Goal: Task Accomplishment & Management: Complete application form

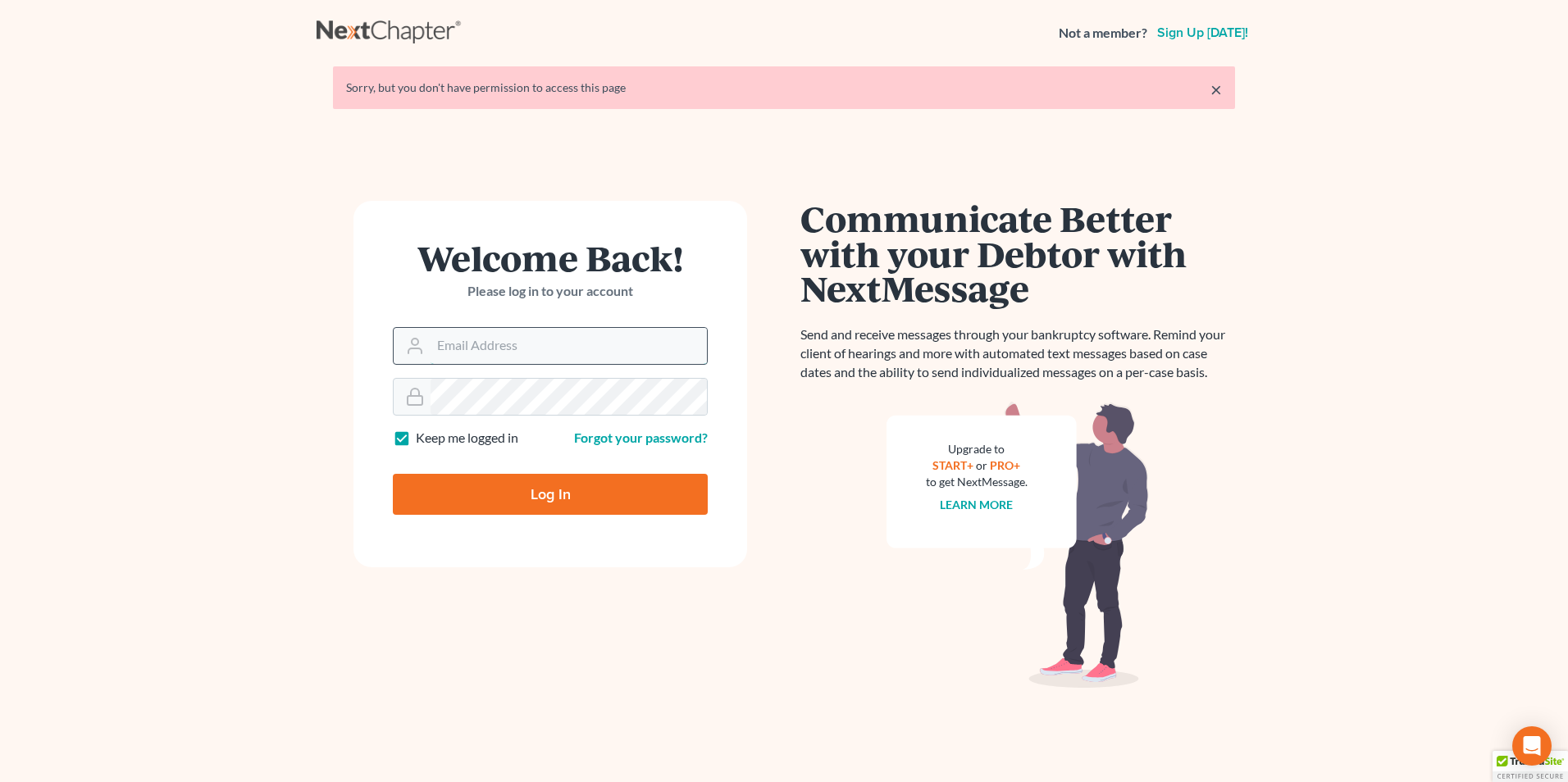
click at [526, 339] on input "Email Address" at bounding box center [568, 346] width 276 height 36
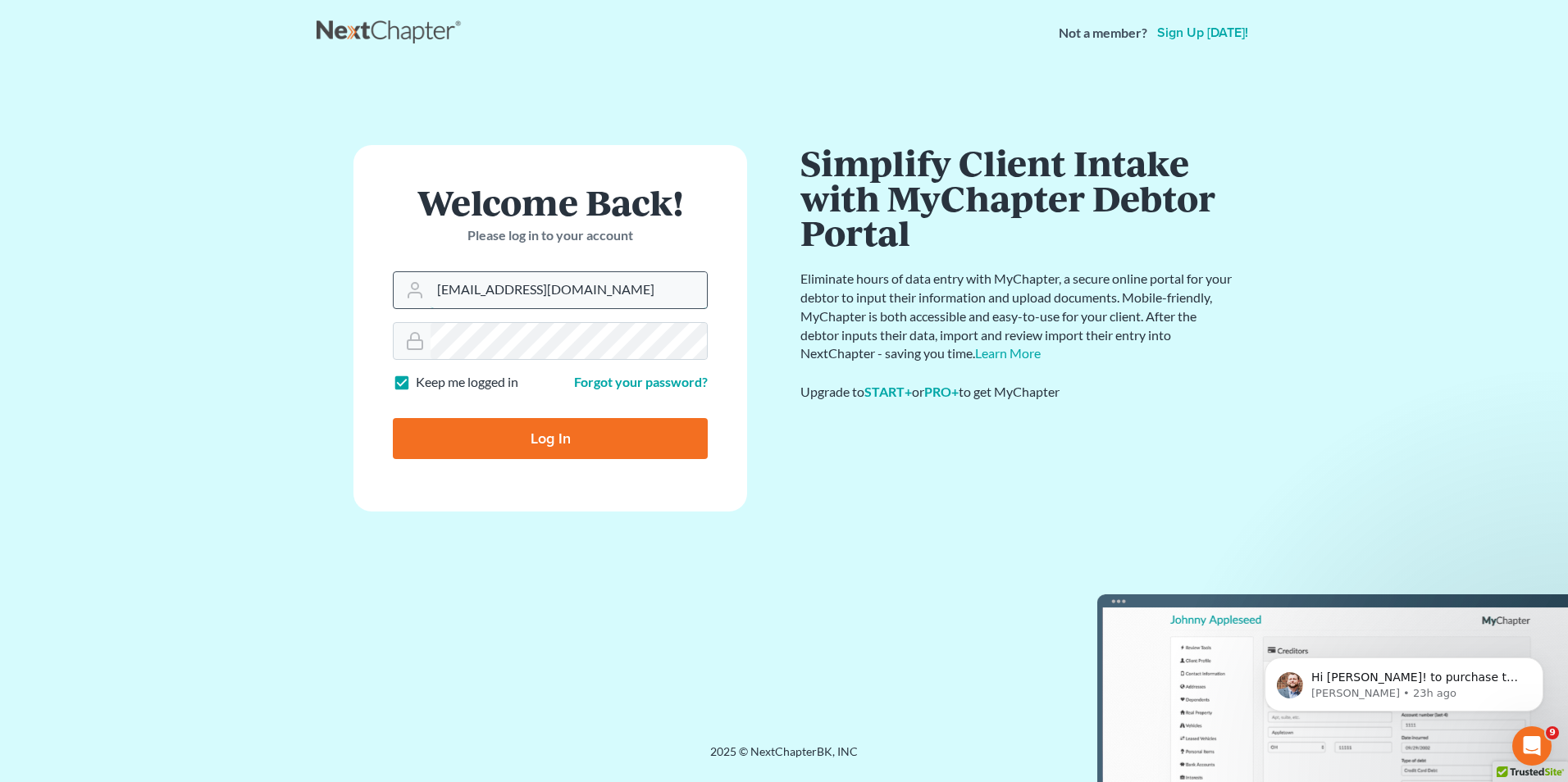
type input "[EMAIL_ADDRESS][DOMAIN_NAME]"
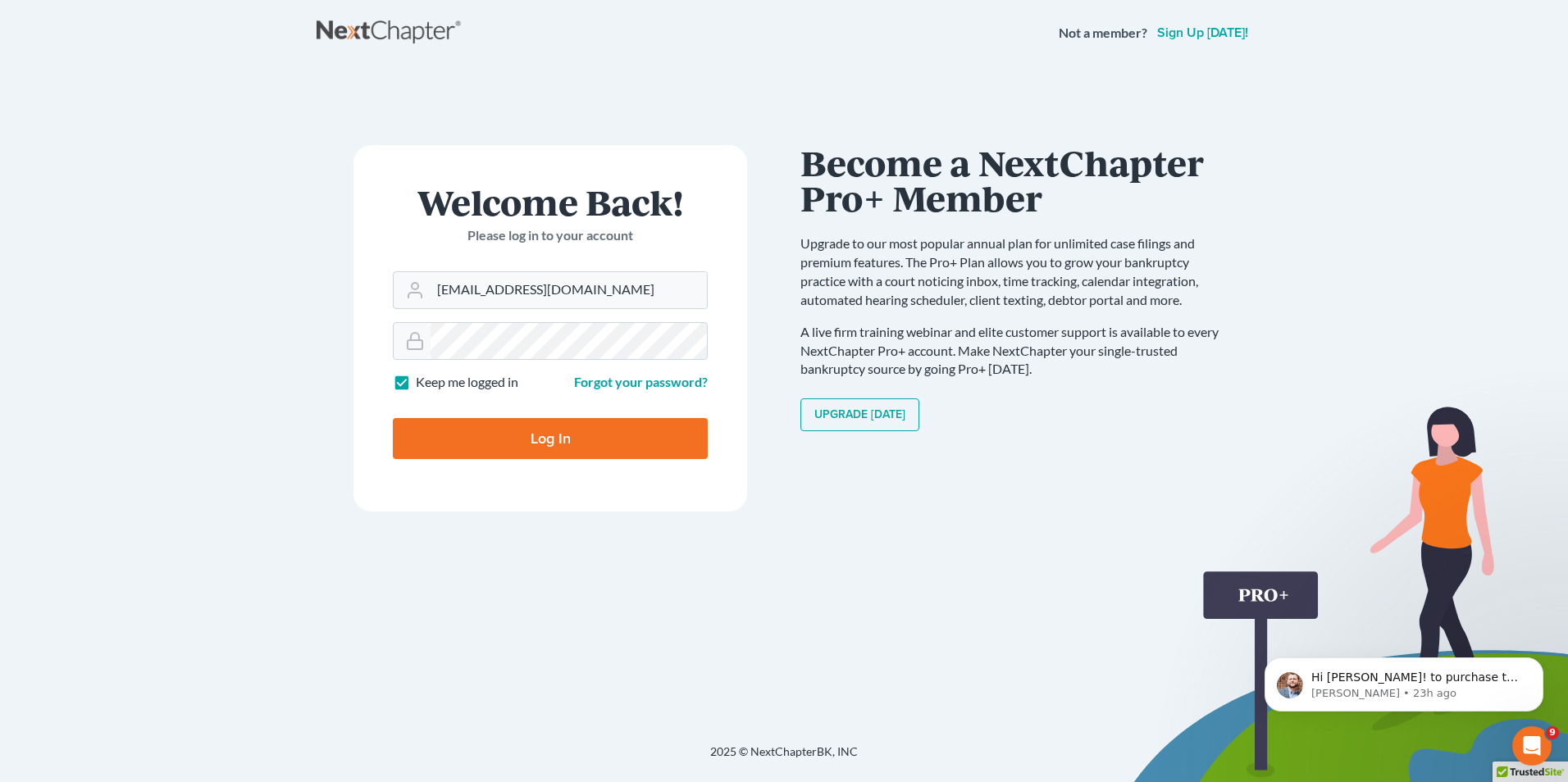
click at [510, 439] on input "Log In" at bounding box center [550, 438] width 315 height 41
type input "Thinking..."
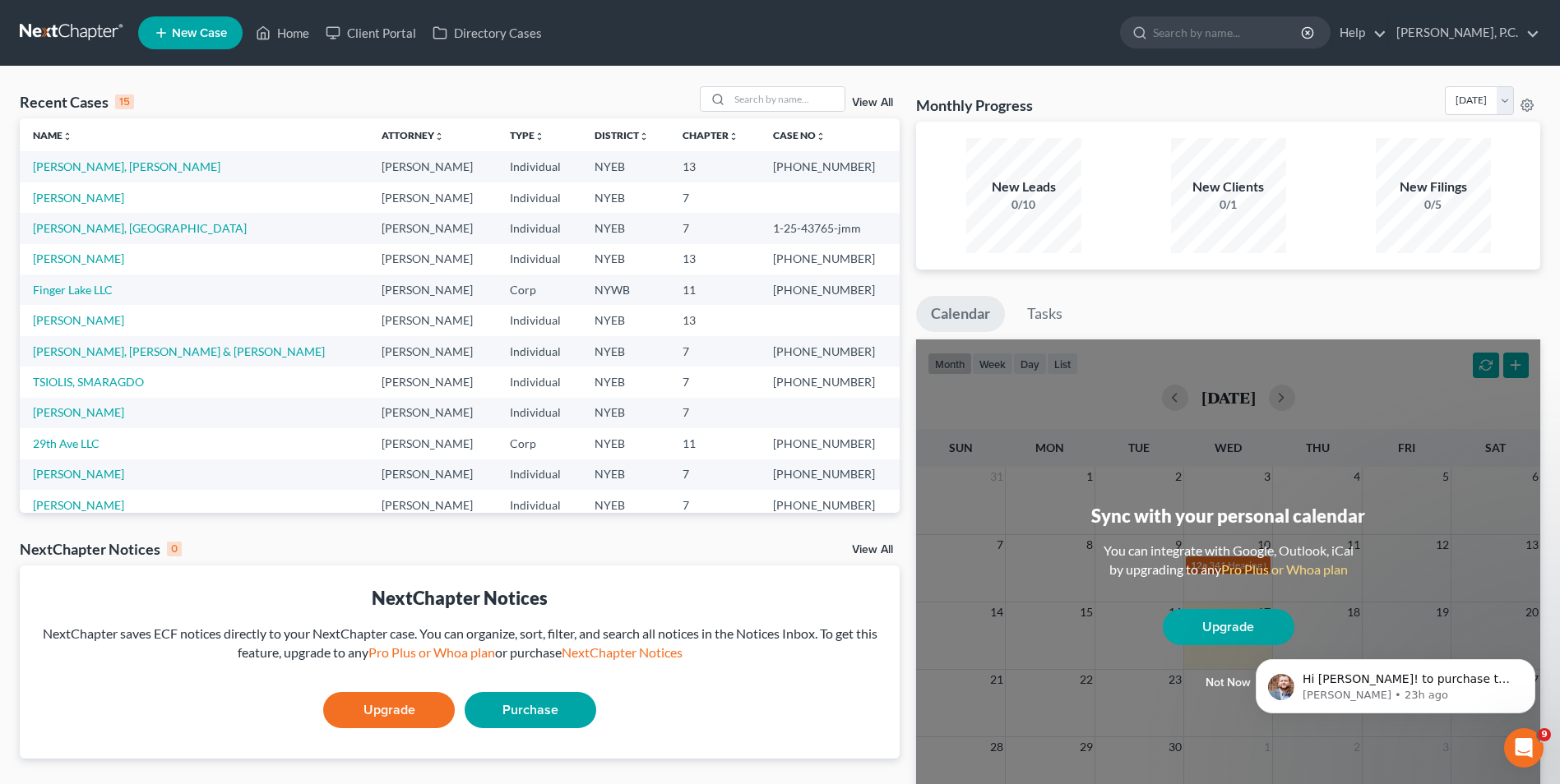
click at [1234, 684] on html "Hi Kevin! to purchase the Chapter 13 Package, you will go to My Account Setting…" at bounding box center [1395, 682] width 329 height 115
click at [1531, 661] on icon "Dismiss notification" at bounding box center [1531, 664] width 9 height 9
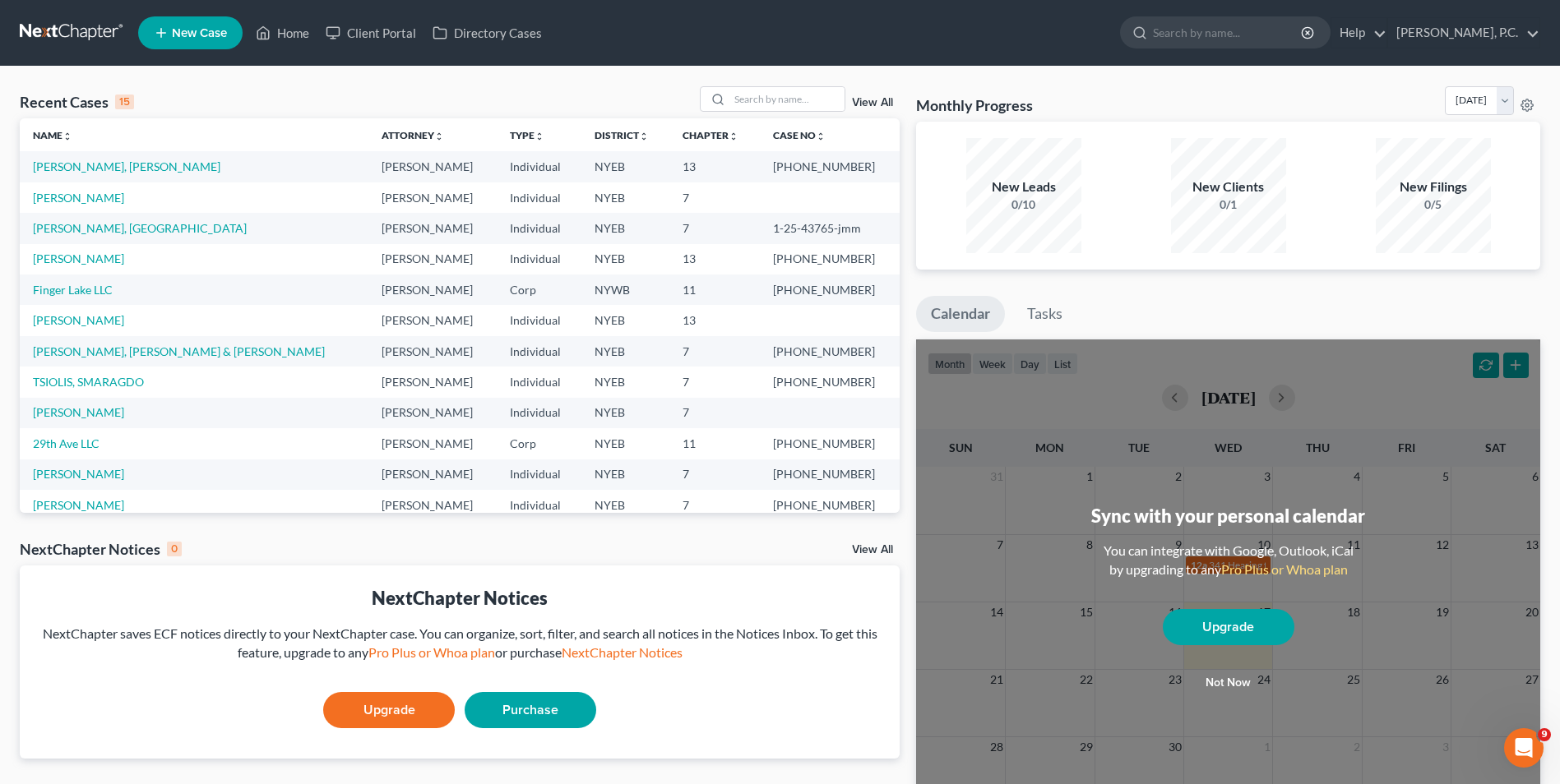
click at [1211, 683] on button "Not now" at bounding box center [1228, 682] width 132 height 33
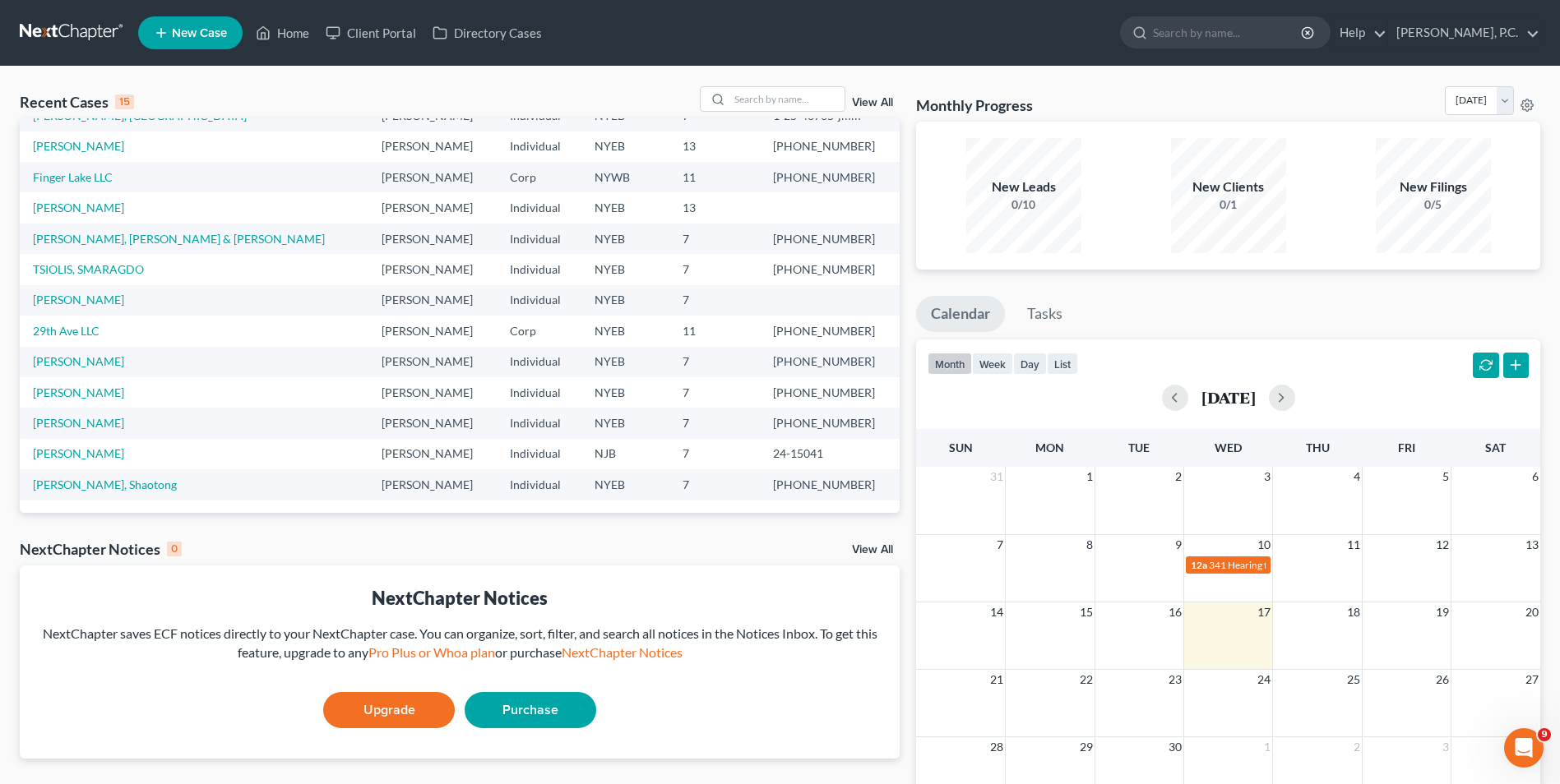
scroll to position [31, 0]
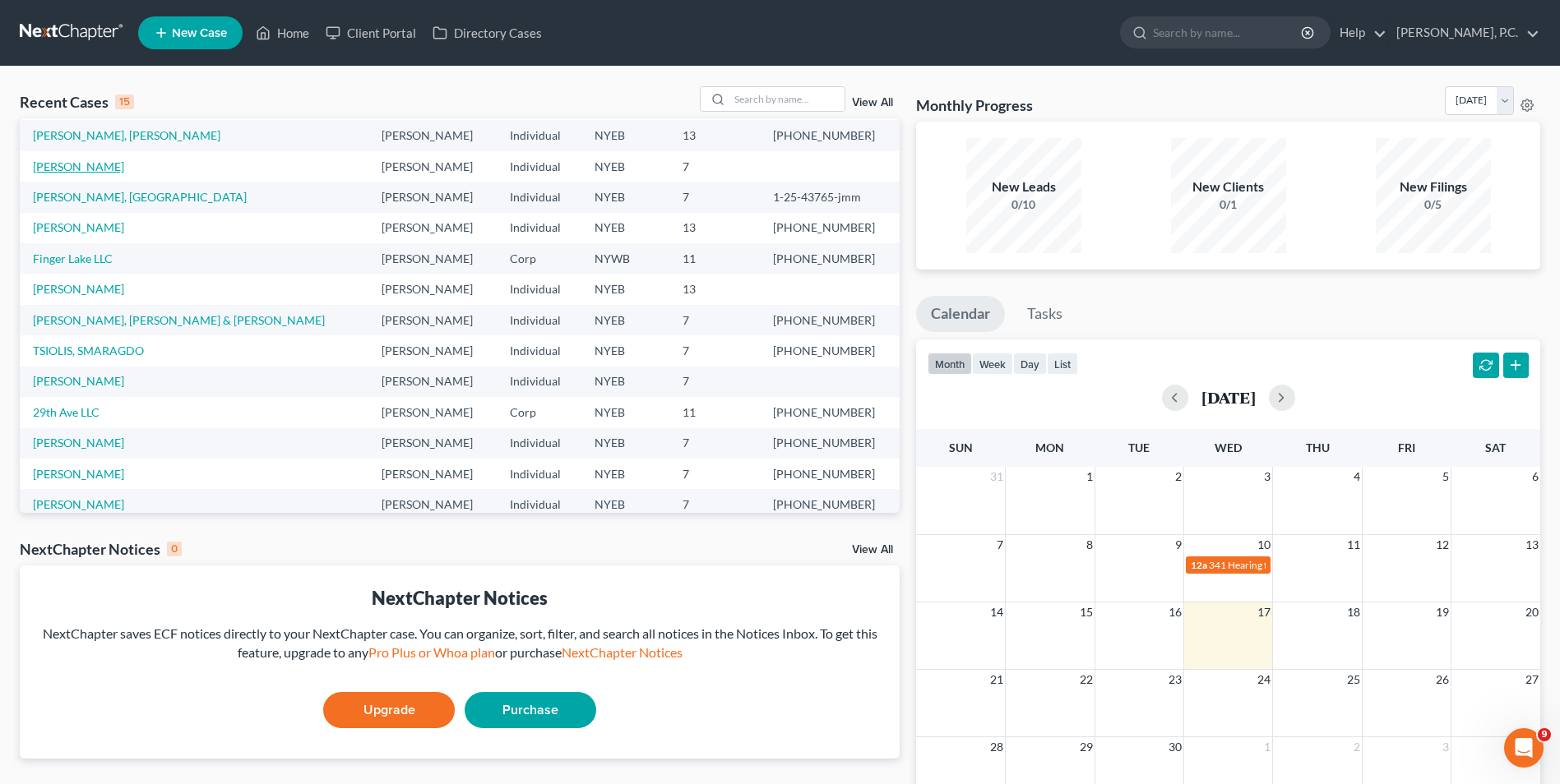
click at [77, 172] on link "Elmahdi, Abdelrahman" at bounding box center [78, 167] width 91 height 14
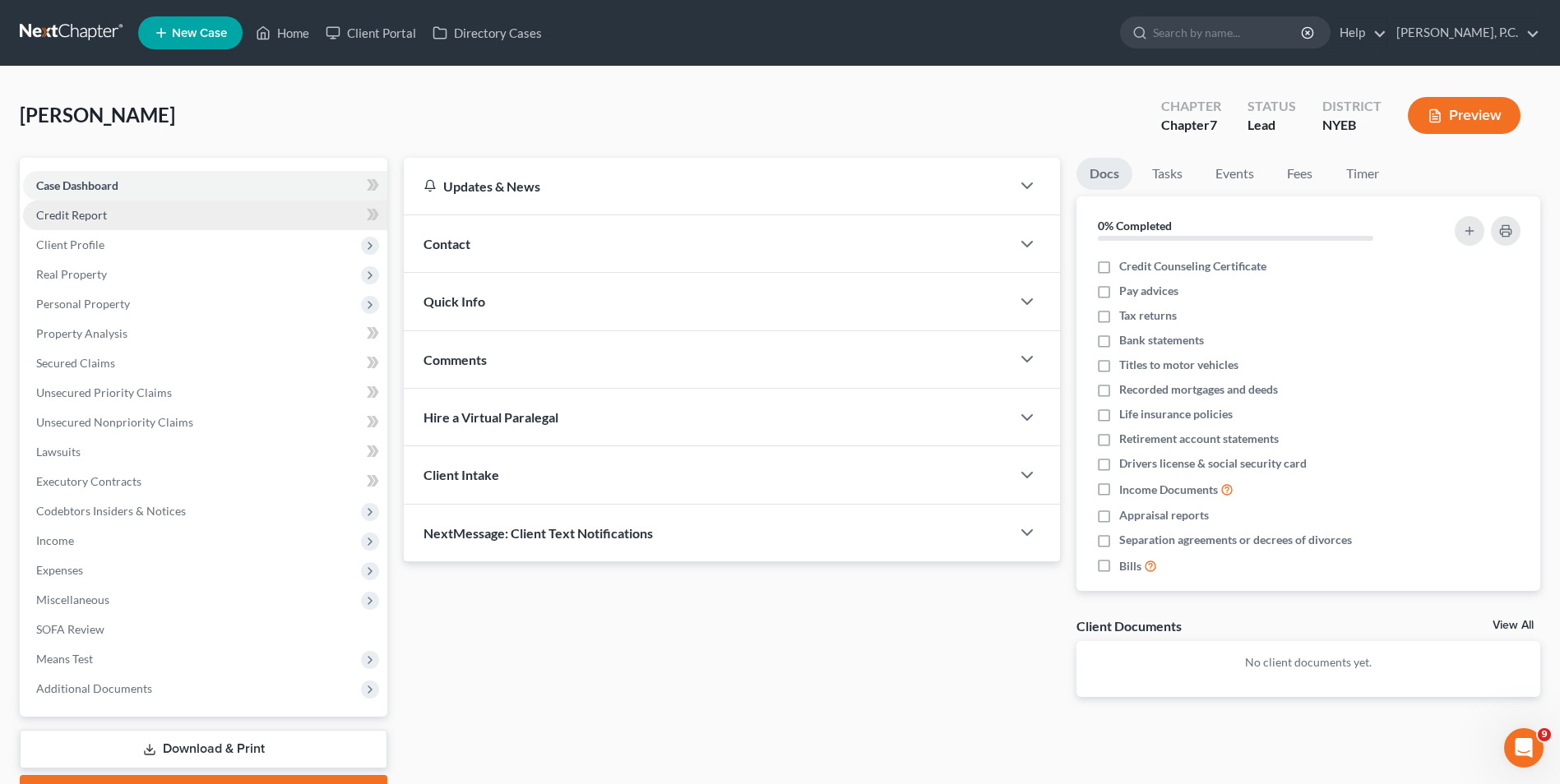
click at [100, 223] on link "Credit Report" at bounding box center [205, 215] width 365 height 29
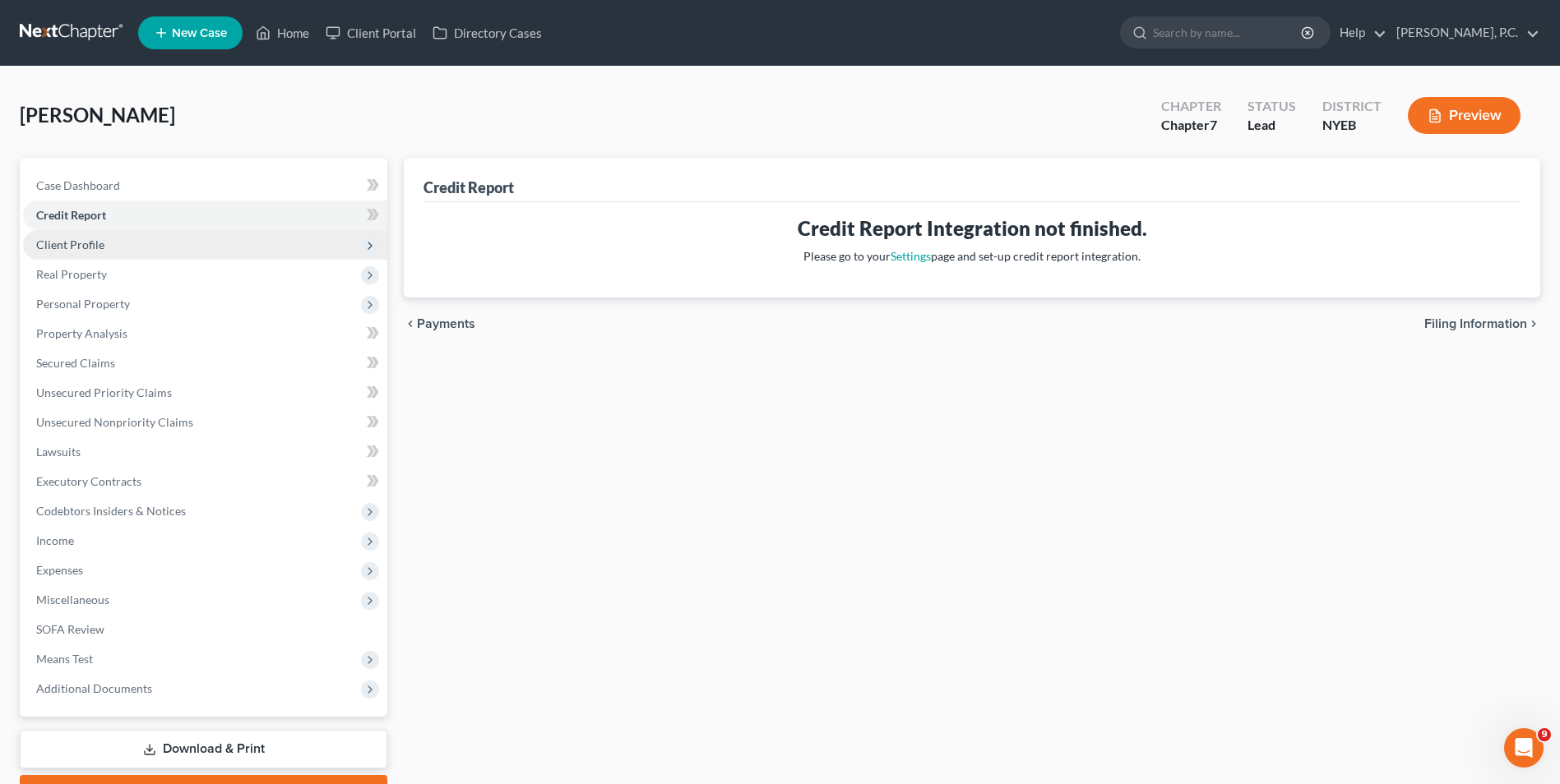
click at [120, 242] on span "Client Profile" at bounding box center [205, 244] width 365 height 29
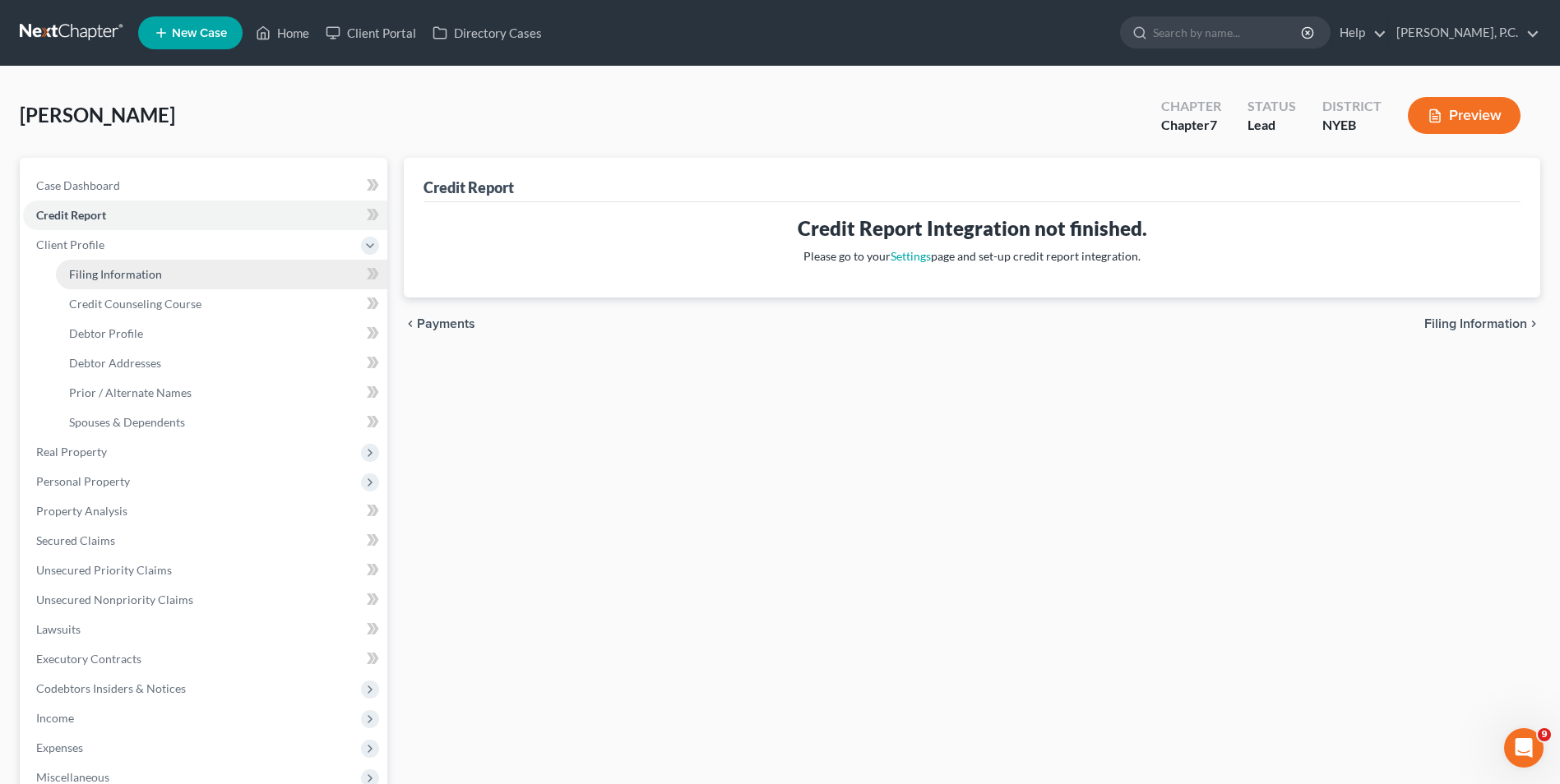
click at [153, 271] on span "Filing Information" at bounding box center [115, 274] width 93 height 14
select select "1"
select select "0"
select select "53"
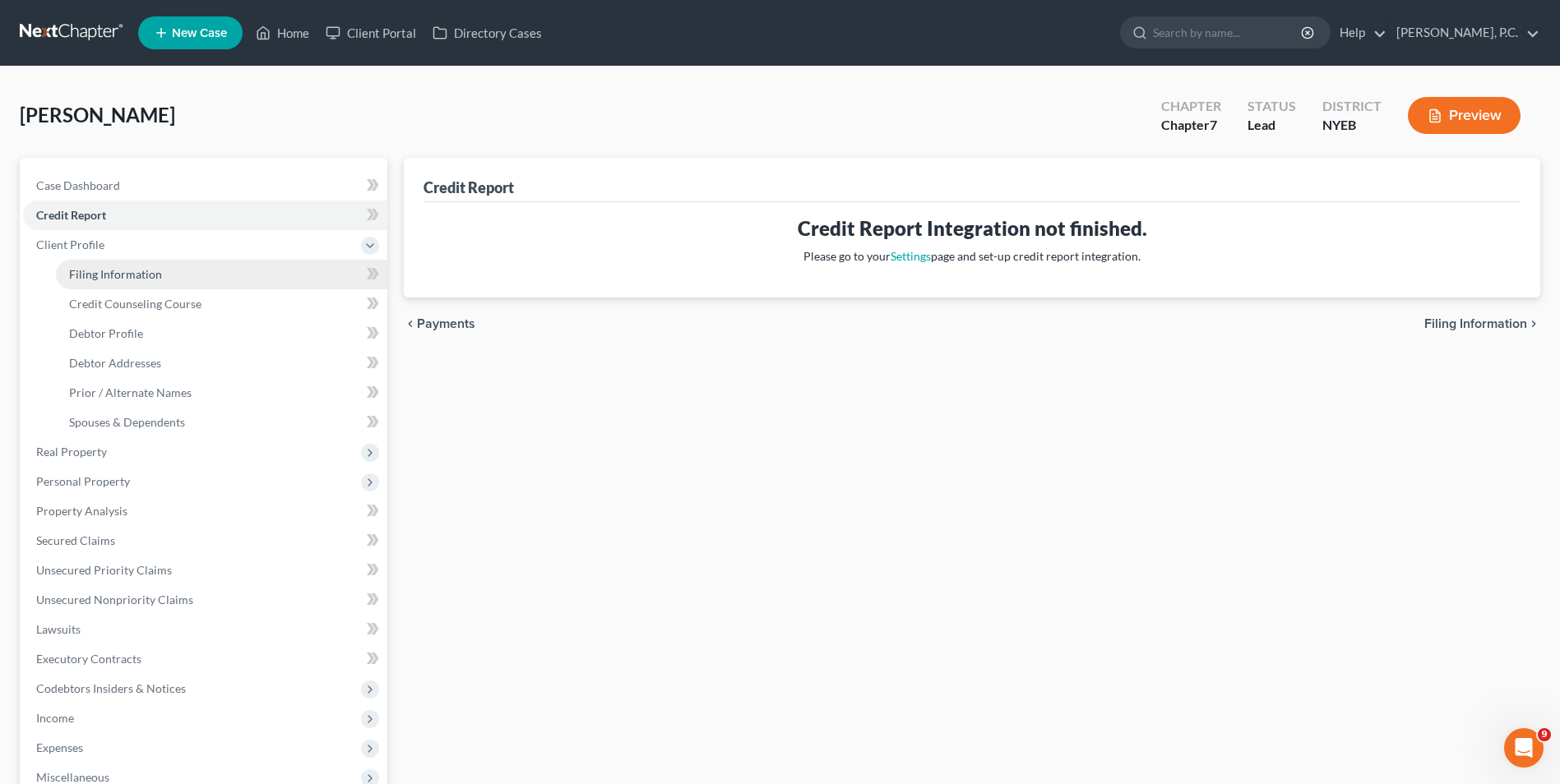
select select "0"
select select "35"
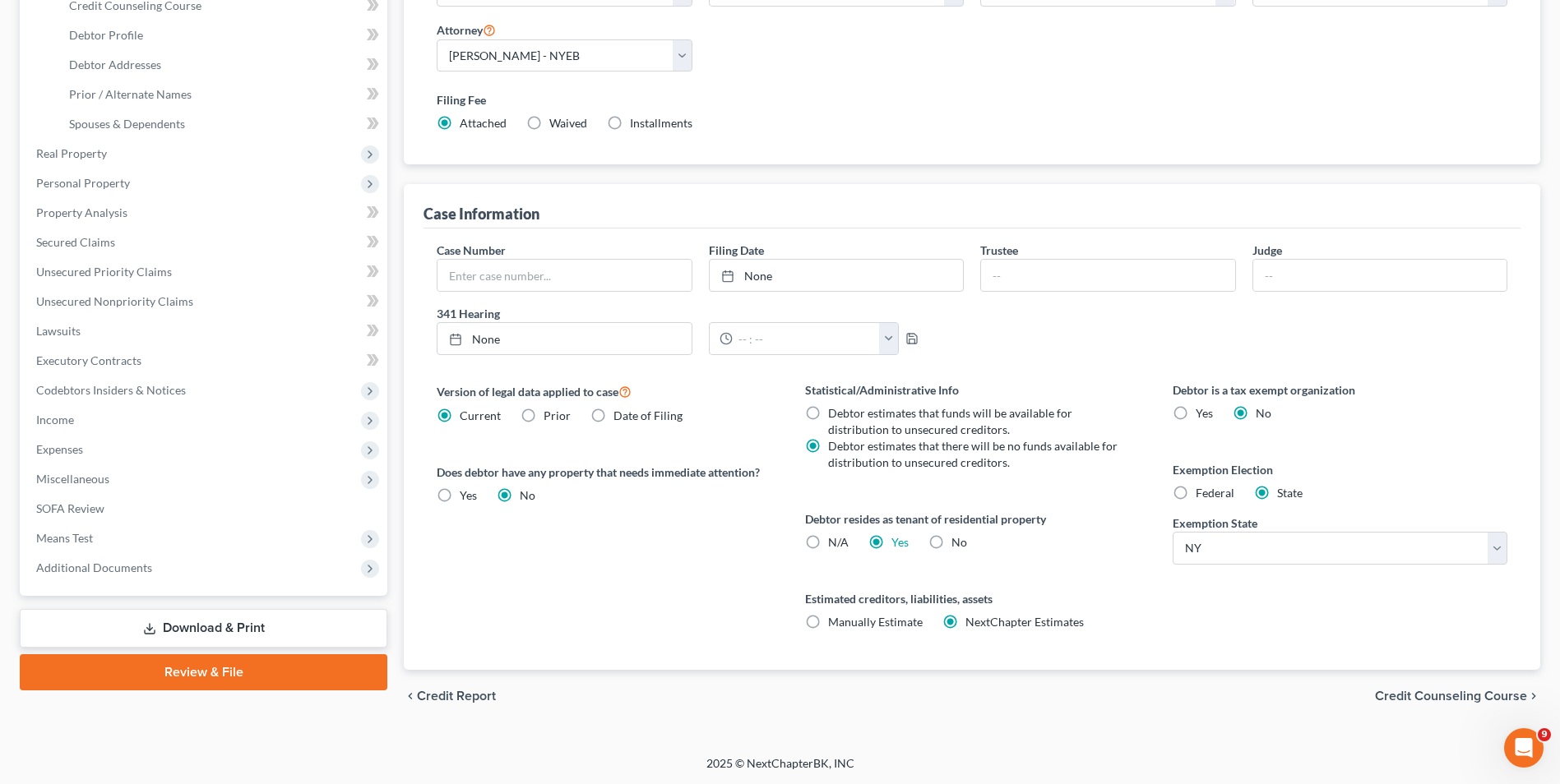
scroll to position [299, 0]
click at [1462, 690] on span "Credit Counseling Course" at bounding box center [1450, 695] width 152 height 13
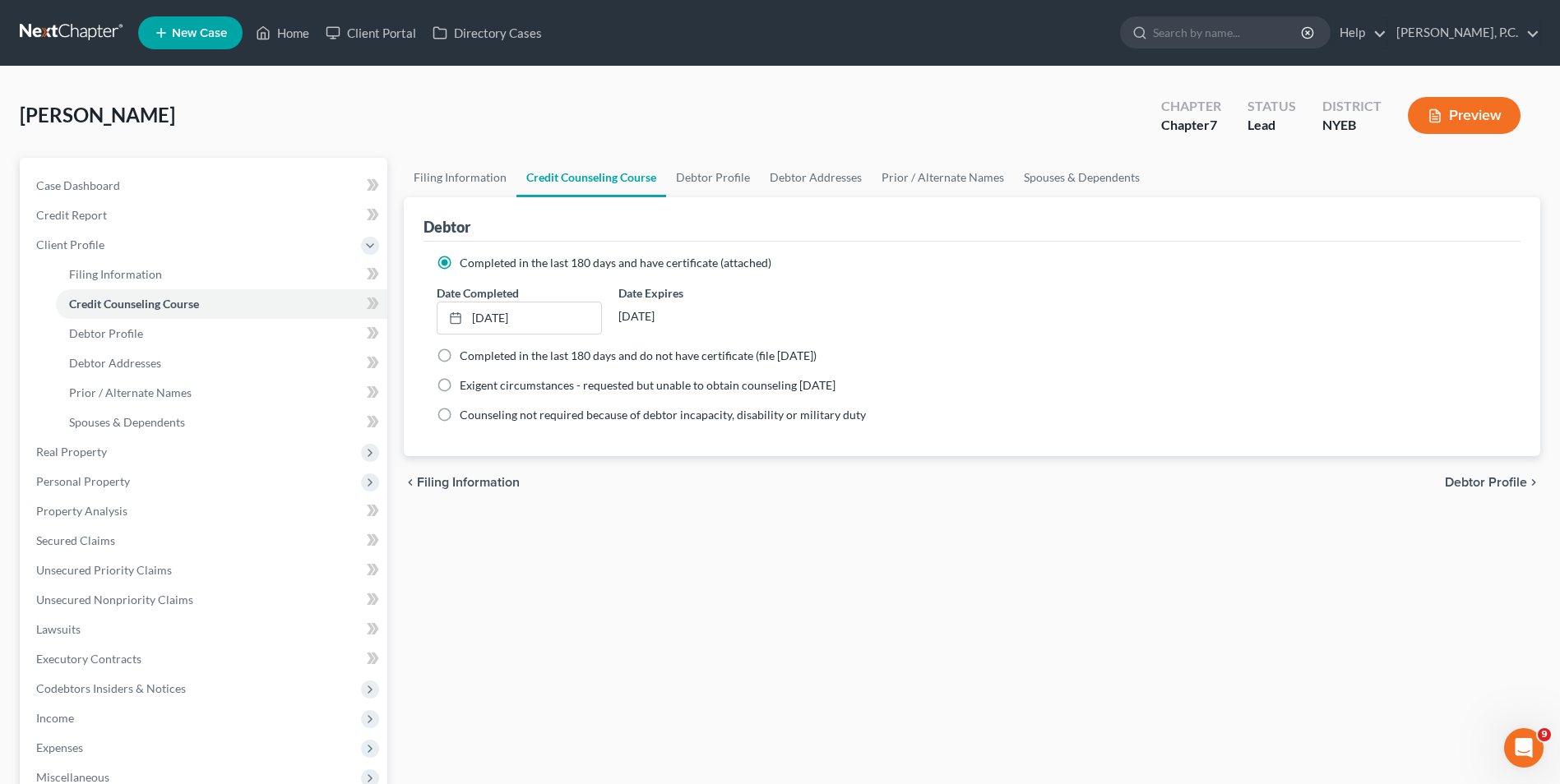
click at [1477, 481] on span "Debtor Profile" at bounding box center [1486, 482] width 82 height 13
select select "3"
select select "0"
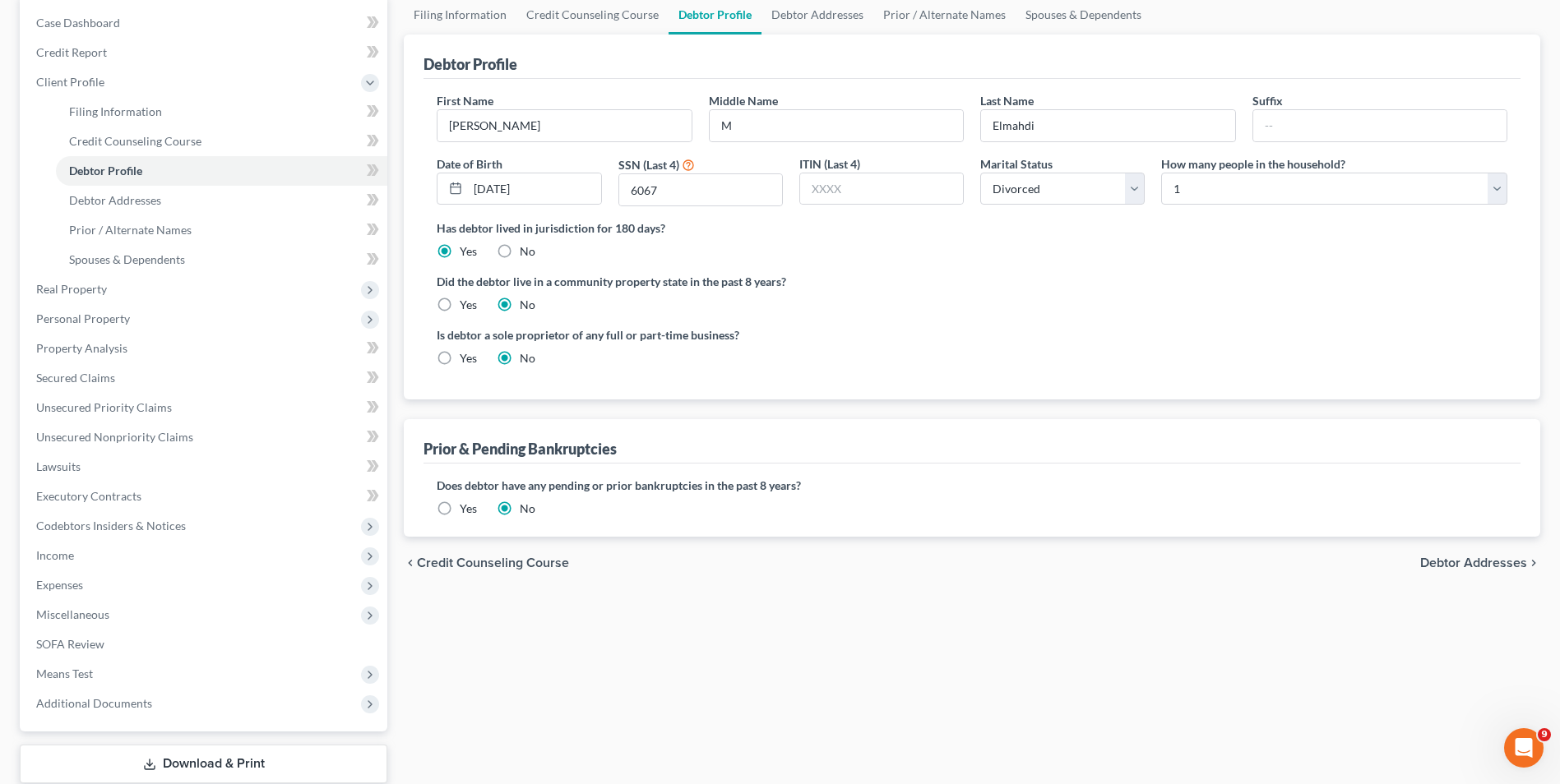
scroll to position [164, 0]
click at [1463, 559] on span "Debtor Addresses" at bounding box center [1474, 561] width 107 height 13
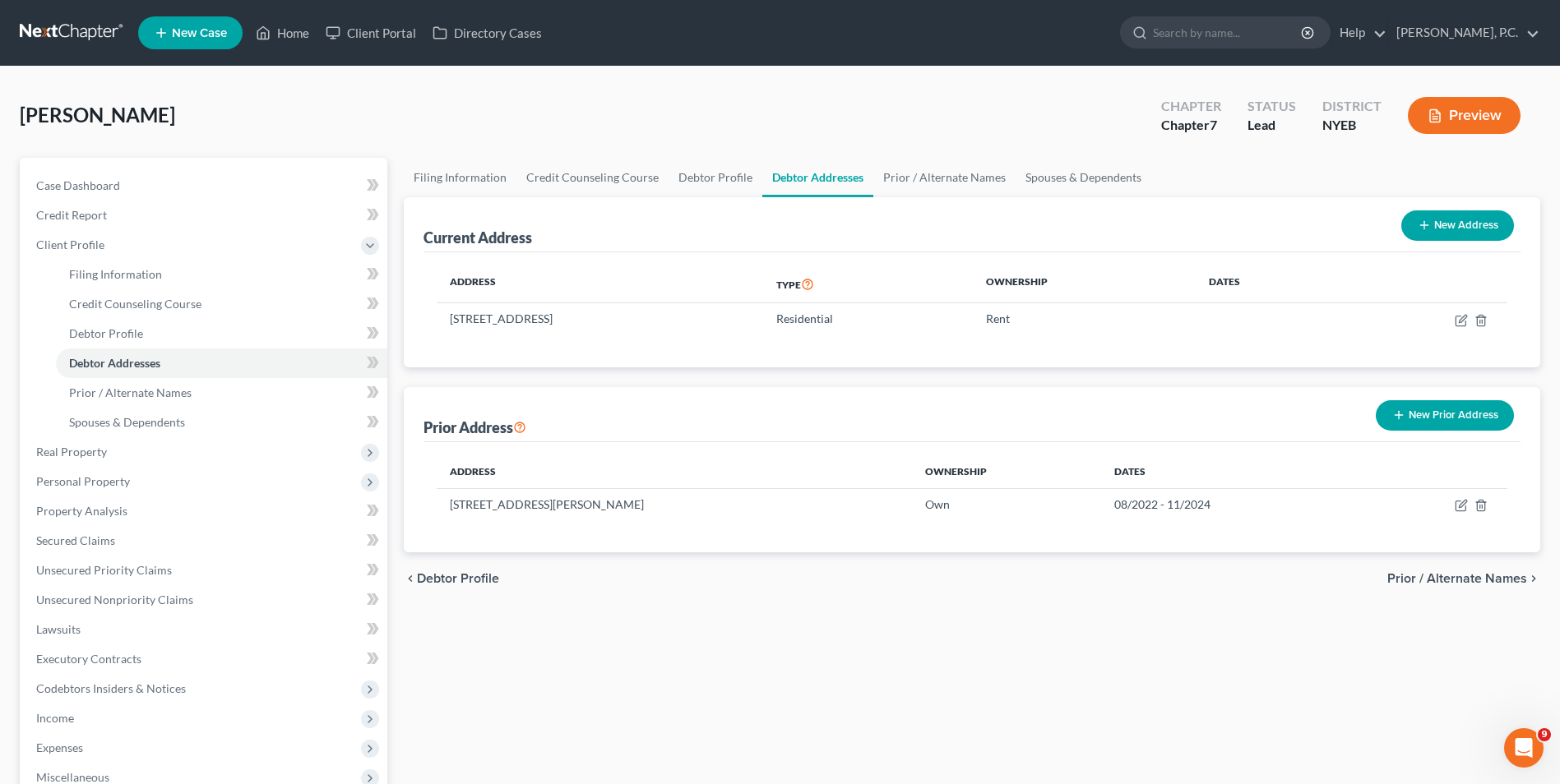
click at [1460, 224] on button "New Address" at bounding box center [1457, 225] width 112 height 30
select select "0"
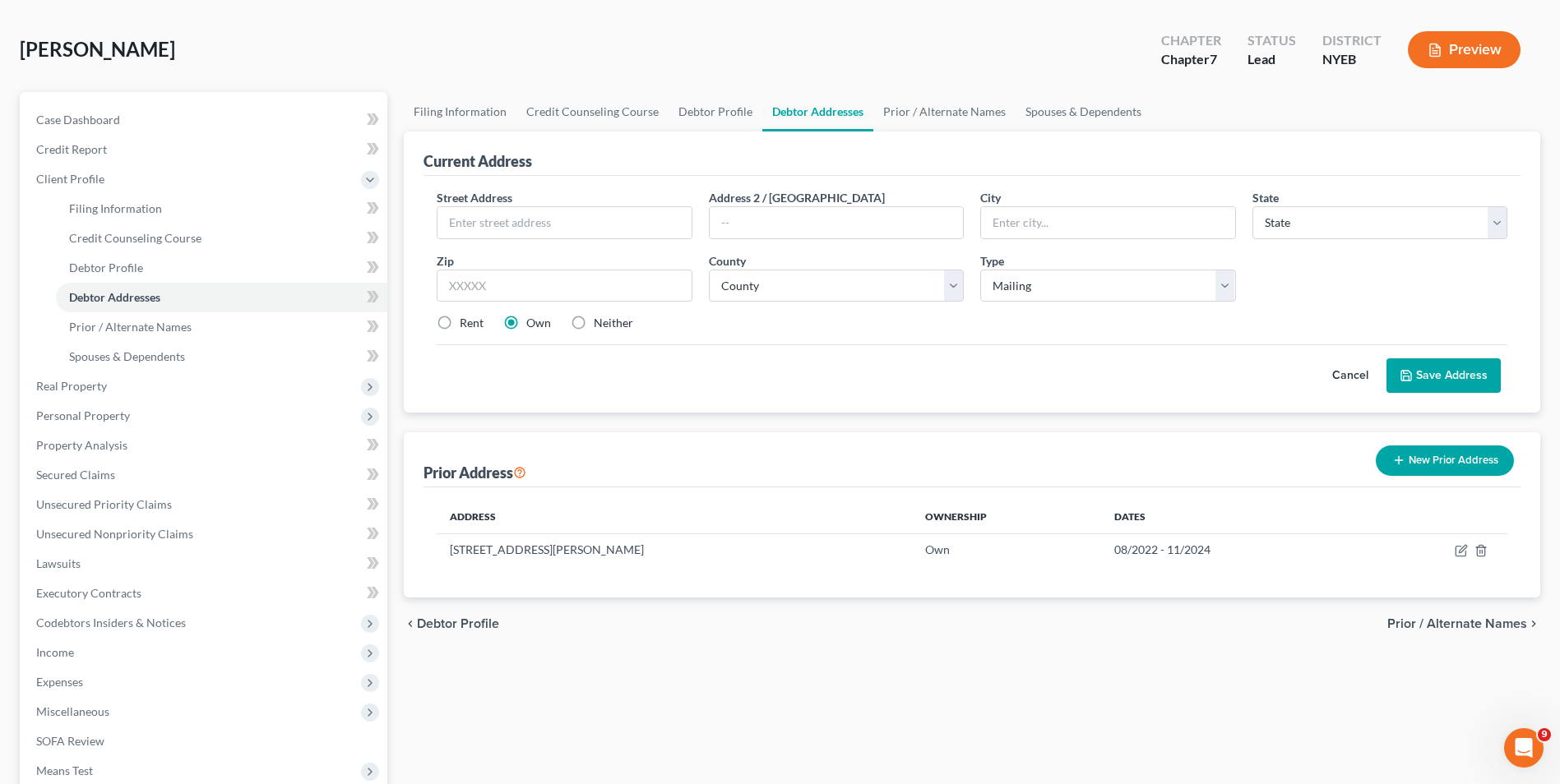
scroll to position [247, 0]
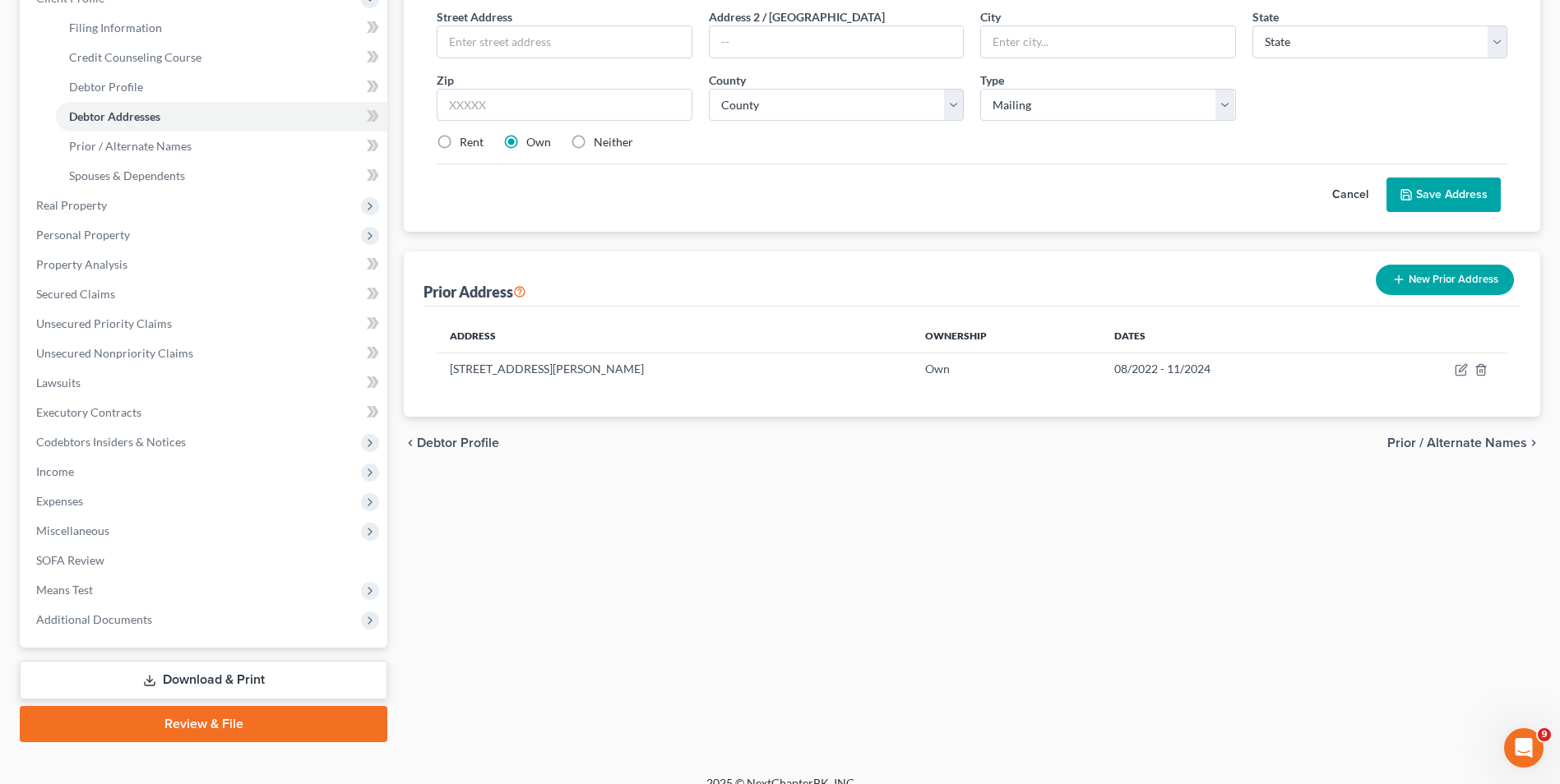
click at [458, 440] on span "Debtor Profile" at bounding box center [458, 443] width 82 height 13
select select "3"
select select "0"
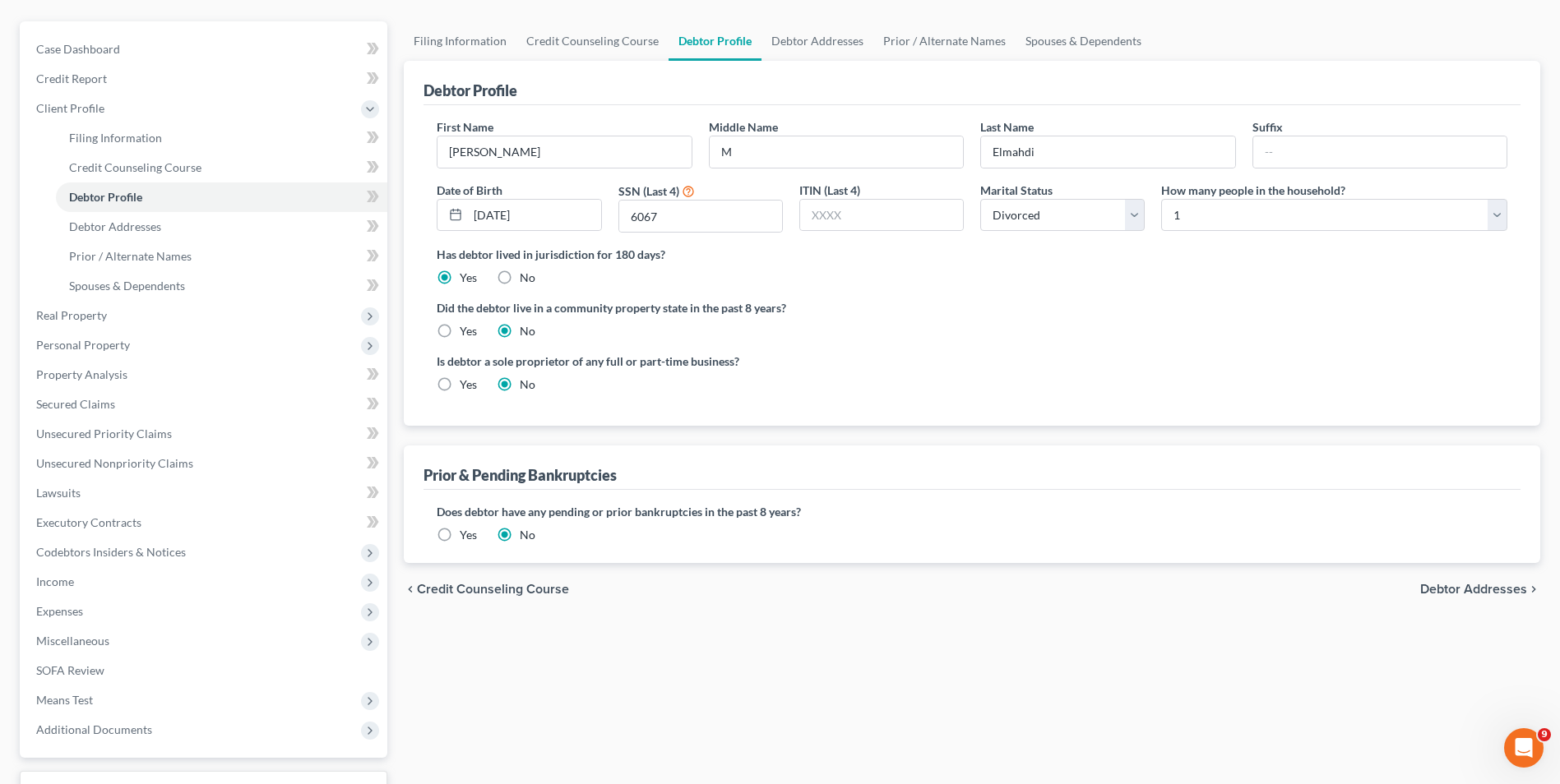
scroll to position [267, 0]
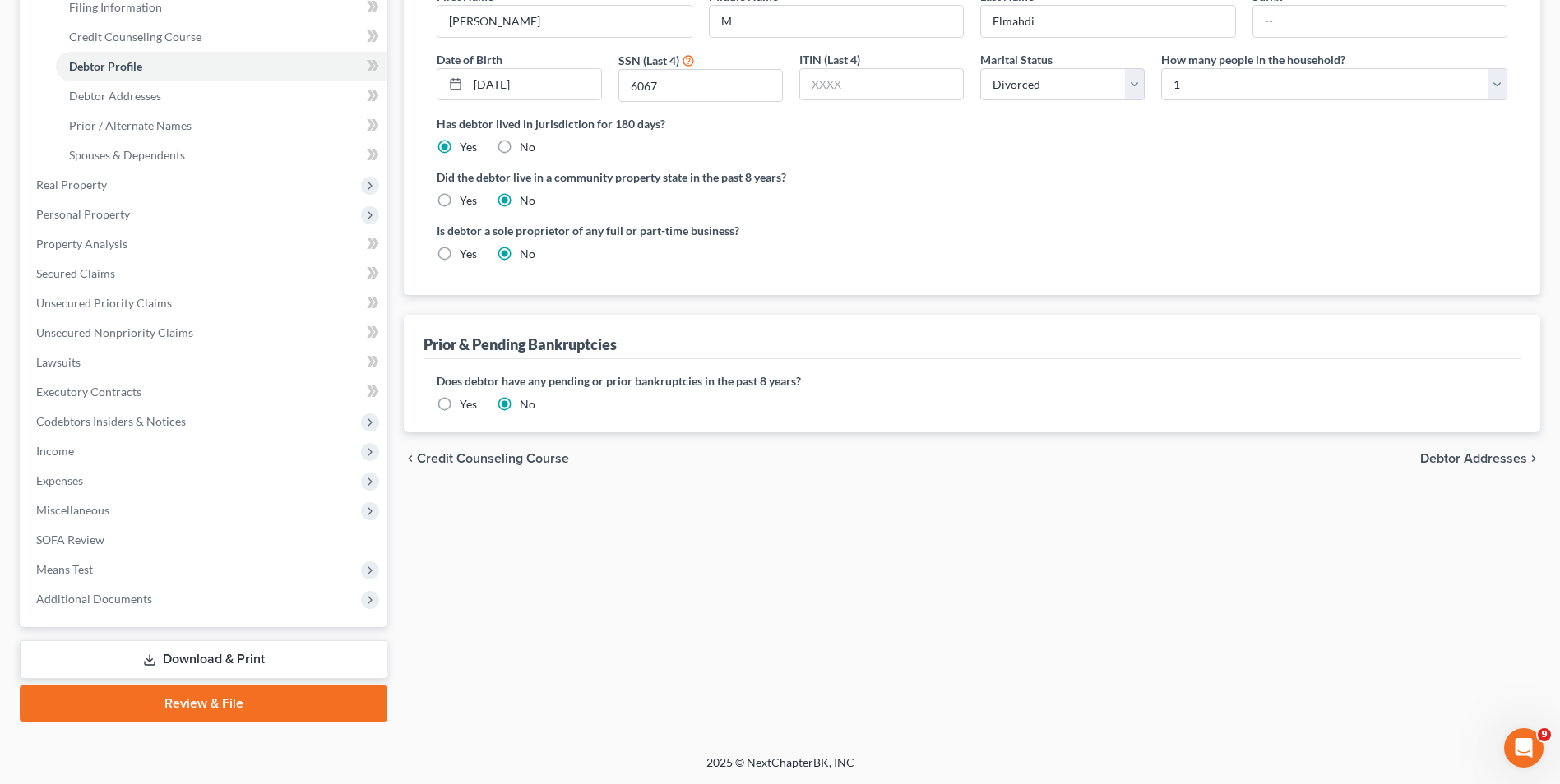
click at [1429, 461] on span "Debtor Addresses" at bounding box center [1474, 458] width 107 height 13
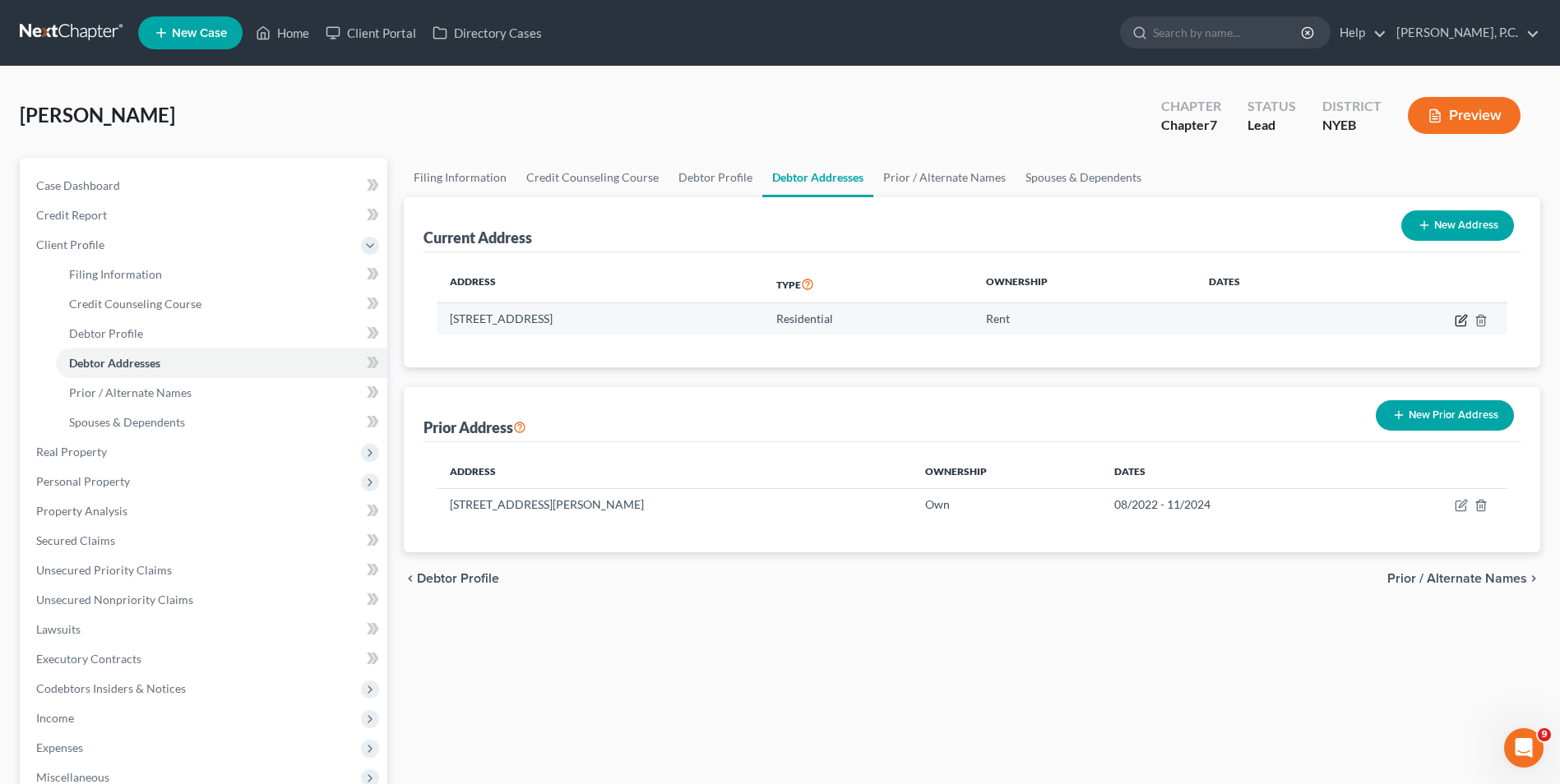
click at [1457, 325] on icon "button" at bounding box center [1460, 320] width 10 height 10
select select "35"
select select "40"
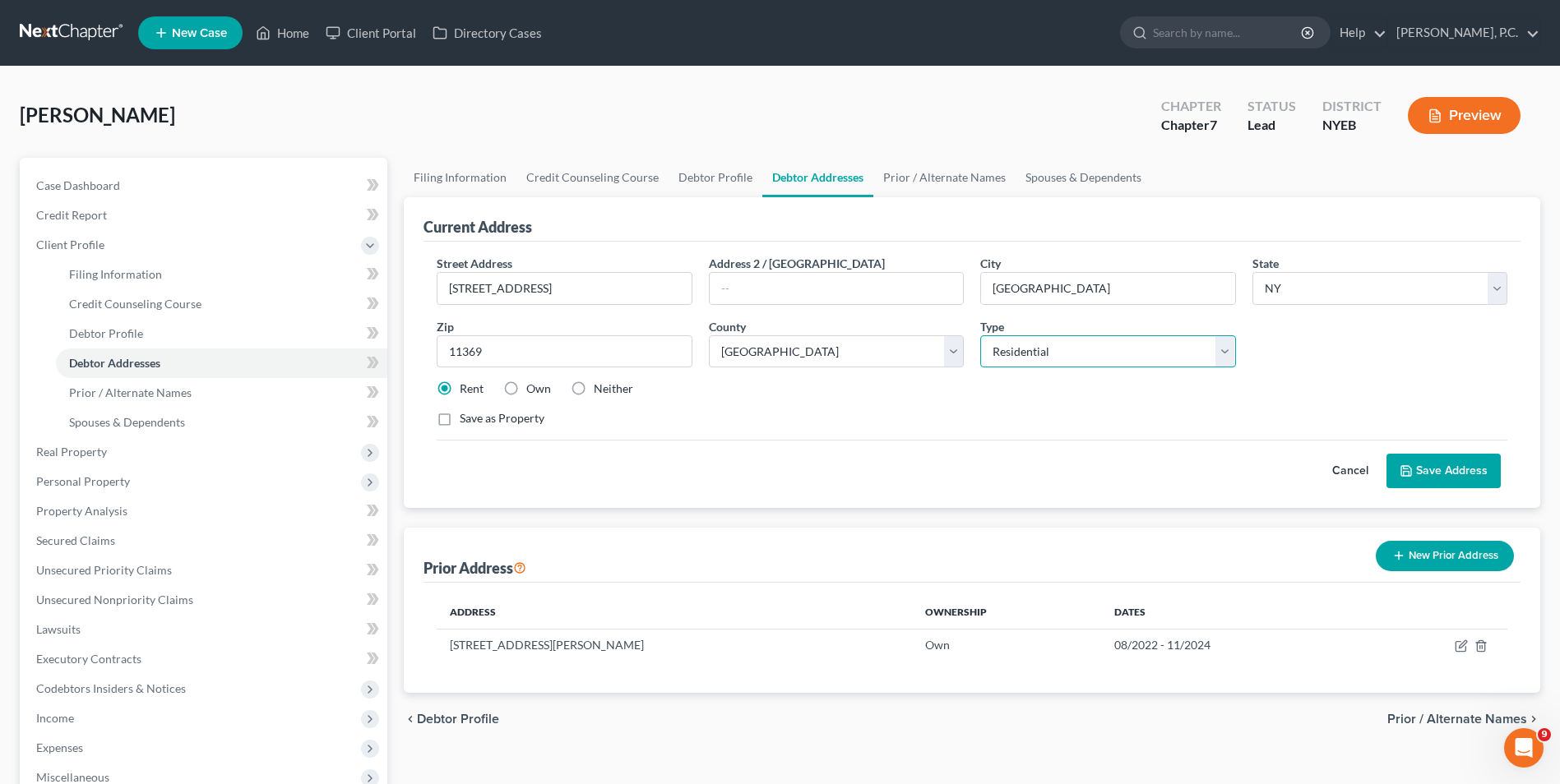
click at [1152, 342] on select "Select Residential Mailing Rental Business" at bounding box center [1108, 351] width 255 height 33
click at [1096, 363] on select "Select Residential Mailing Rental Business" at bounding box center [1108, 351] width 255 height 33
select select "1"
click at [981, 335] on select "Select Residential Mailing Rental Business" at bounding box center [1108, 351] width 255 height 33
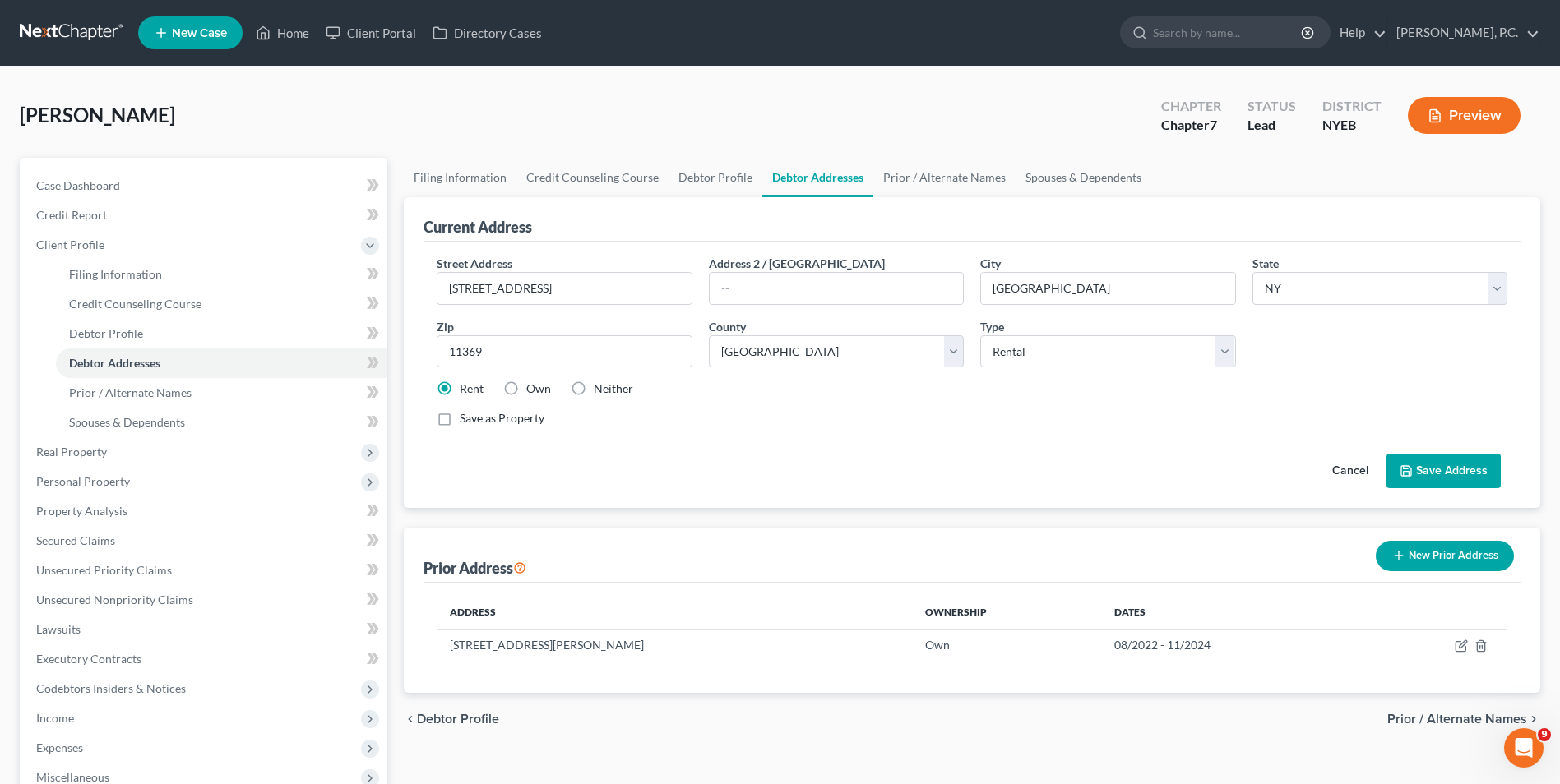
click at [1483, 468] on button "Save Address" at bounding box center [1443, 470] width 114 height 35
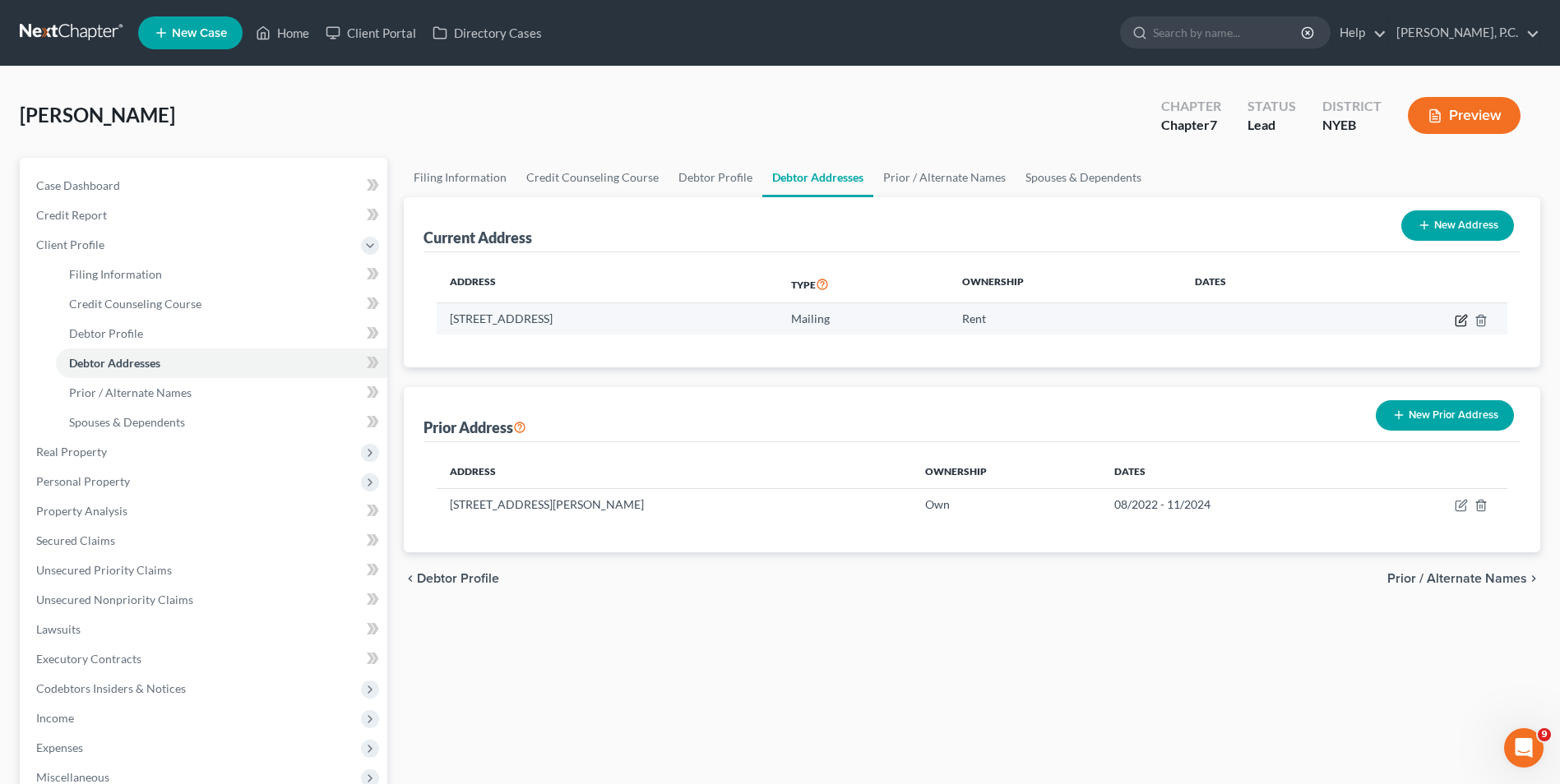
click at [1459, 324] on icon "button" at bounding box center [1461, 320] width 13 height 13
select select "35"
select select "40"
select select "1"
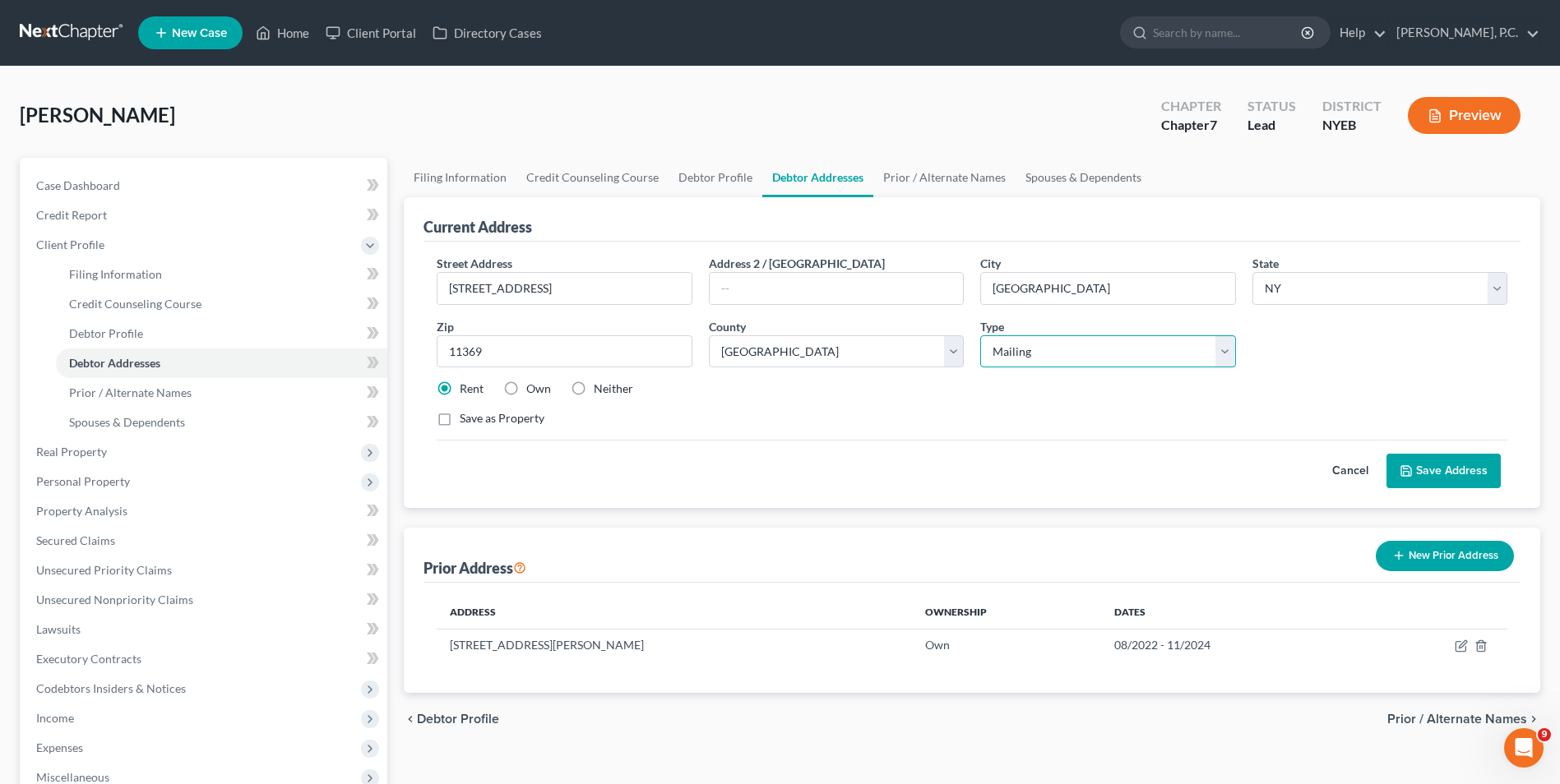
click at [1110, 347] on select "Select Residential Mailing Rental Business" at bounding box center [1108, 351] width 255 height 33
click at [594, 387] on label "Neither" at bounding box center [613, 388] width 39 height 16
click at [600, 387] on input "Neither" at bounding box center [605, 386] width 11 height 11
radio input "true"
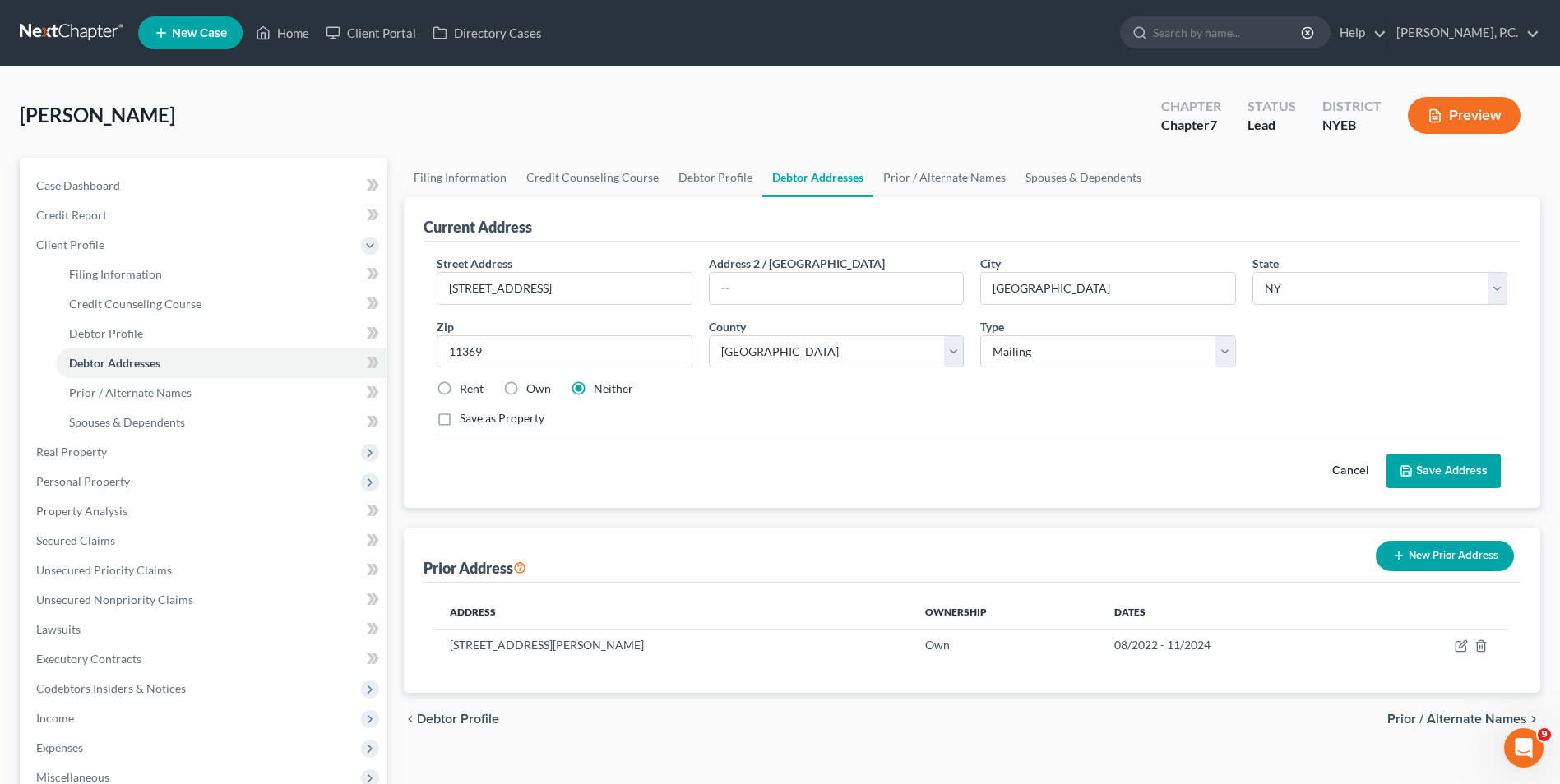
click at [1424, 476] on button "Save Address" at bounding box center [1443, 470] width 114 height 35
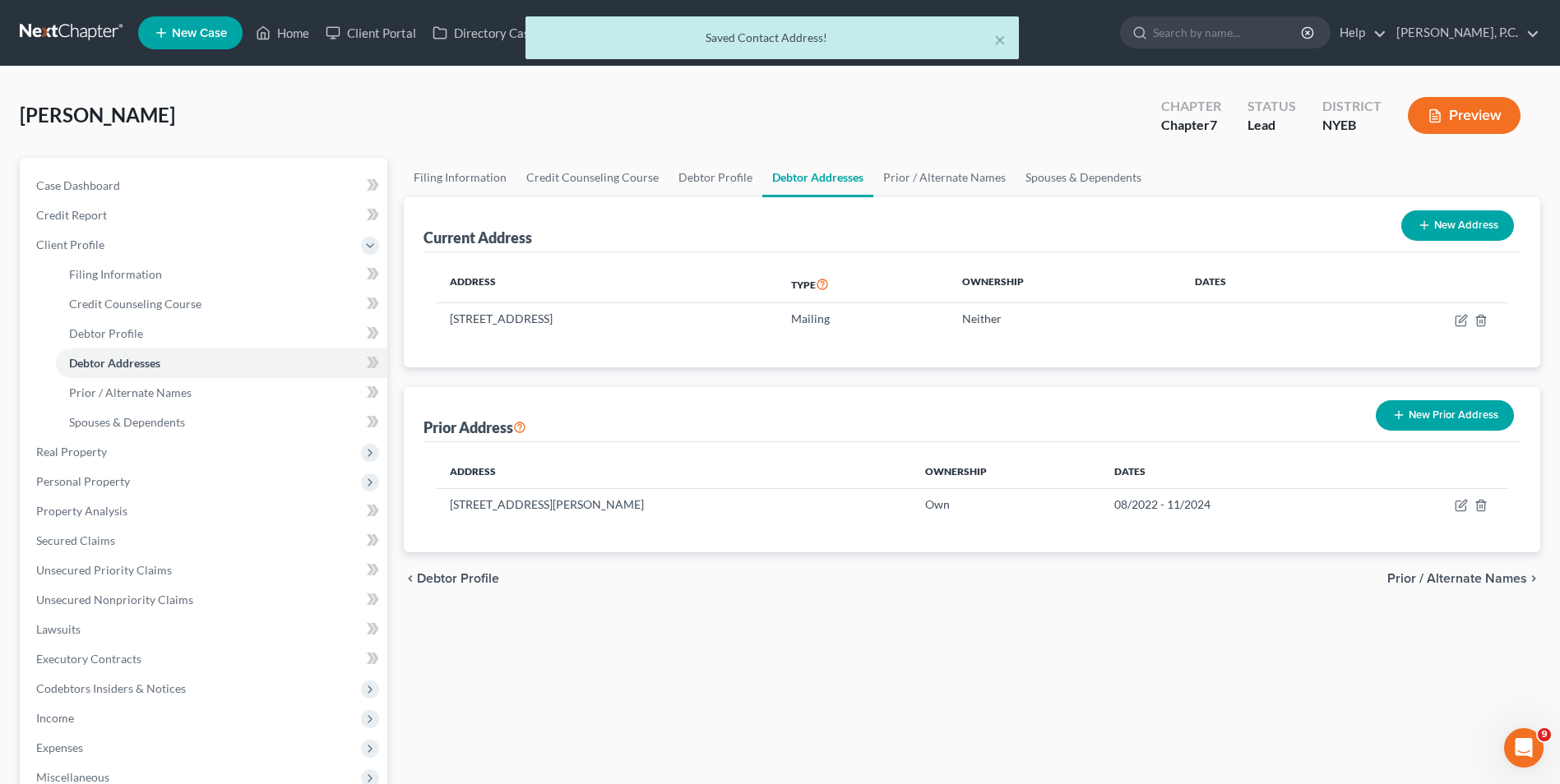
click at [1432, 210] on button "New Address" at bounding box center [1457, 225] width 112 height 30
select select "0"
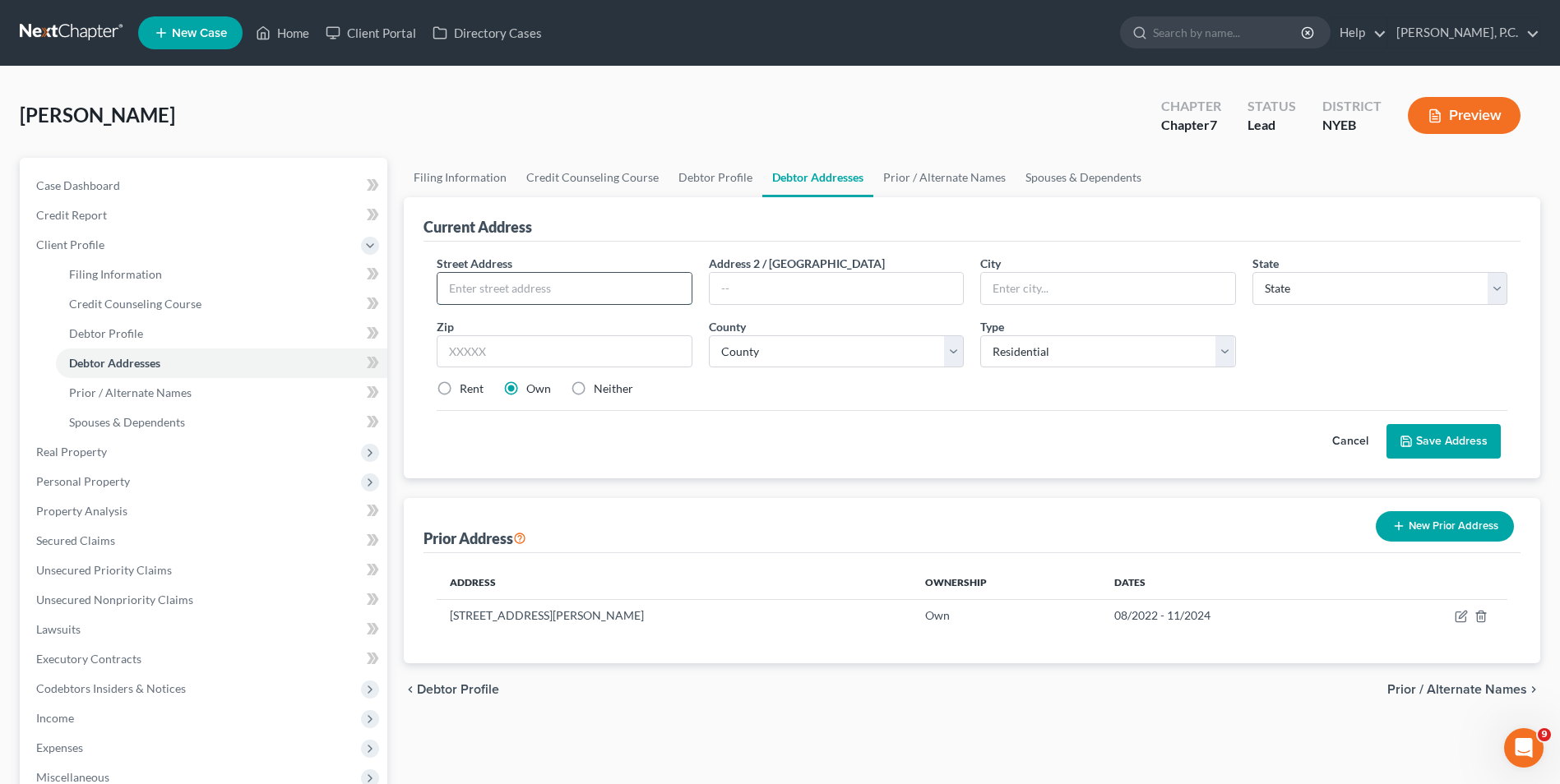
click at [535, 292] on input "text" at bounding box center [564, 288] width 253 height 31
click at [811, 282] on input "text" at bounding box center [836, 288] width 253 height 31
click at [610, 291] on input "629 Grand Avenue" at bounding box center [564, 288] width 253 height 31
type input "629 Grand Avenue, Apt 3"
click at [1088, 291] on input "text" at bounding box center [1107, 288] width 253 height 31
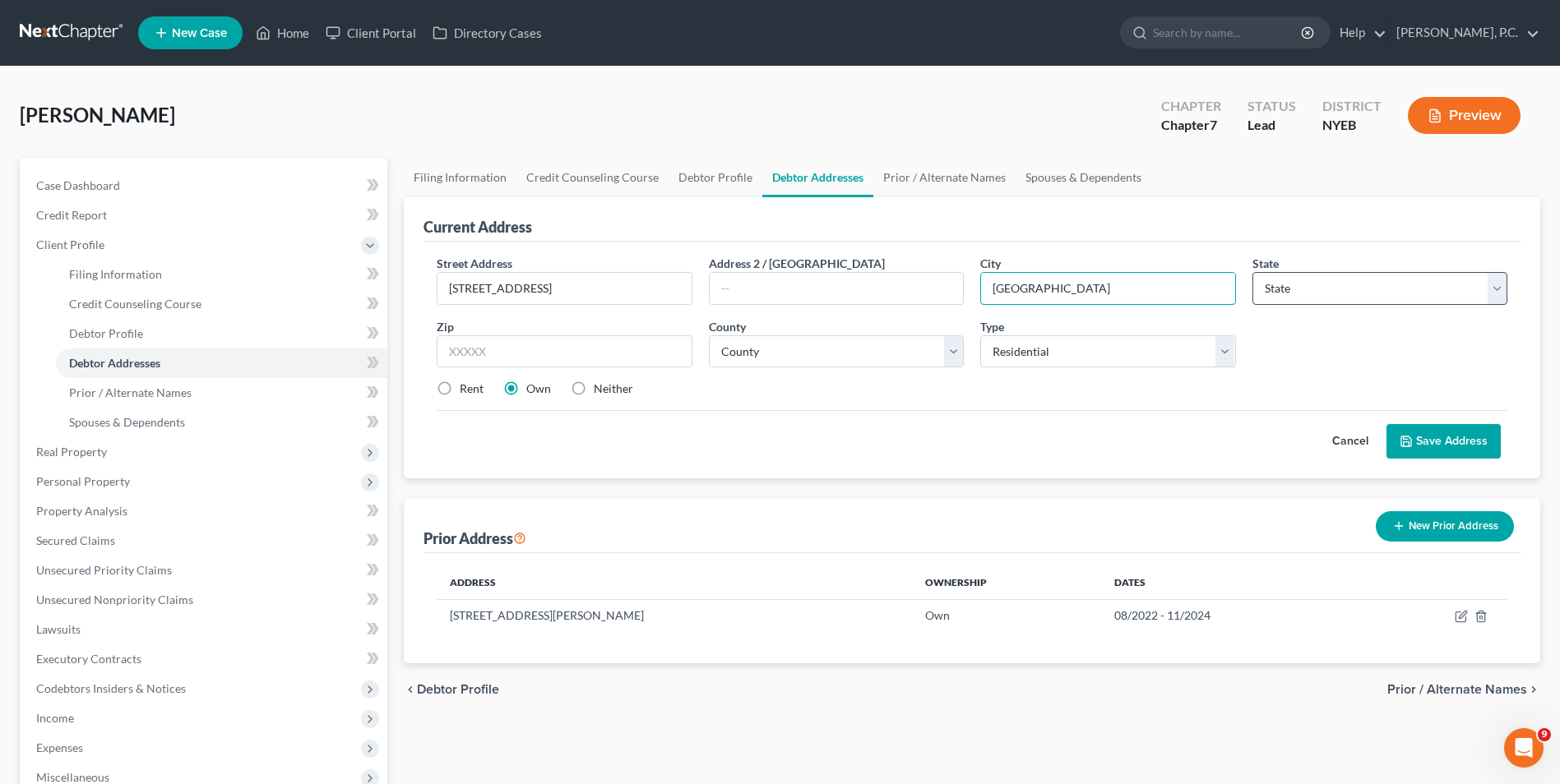
type input "Brooklyn"
click at [1447, 284] on select "State AL AK AR AZ CA CO CT DE DC FL GA GU HI ID IL IN IA KS KY LA ME MD MA MI M…" at bounding box center [1380, 288] width 255 height 33
select select "35"
click at [1252, 272] on select "State AL AK AR AZ CA CO CT DE DC FL GA GU HI ID IL IN IA KS KY LA ME MD MA MI M…" at bounding box center [1380, 288] width 255 height 33
click at [530, 347] on input "text" at bounding box center [564, 351] width 255 height 33
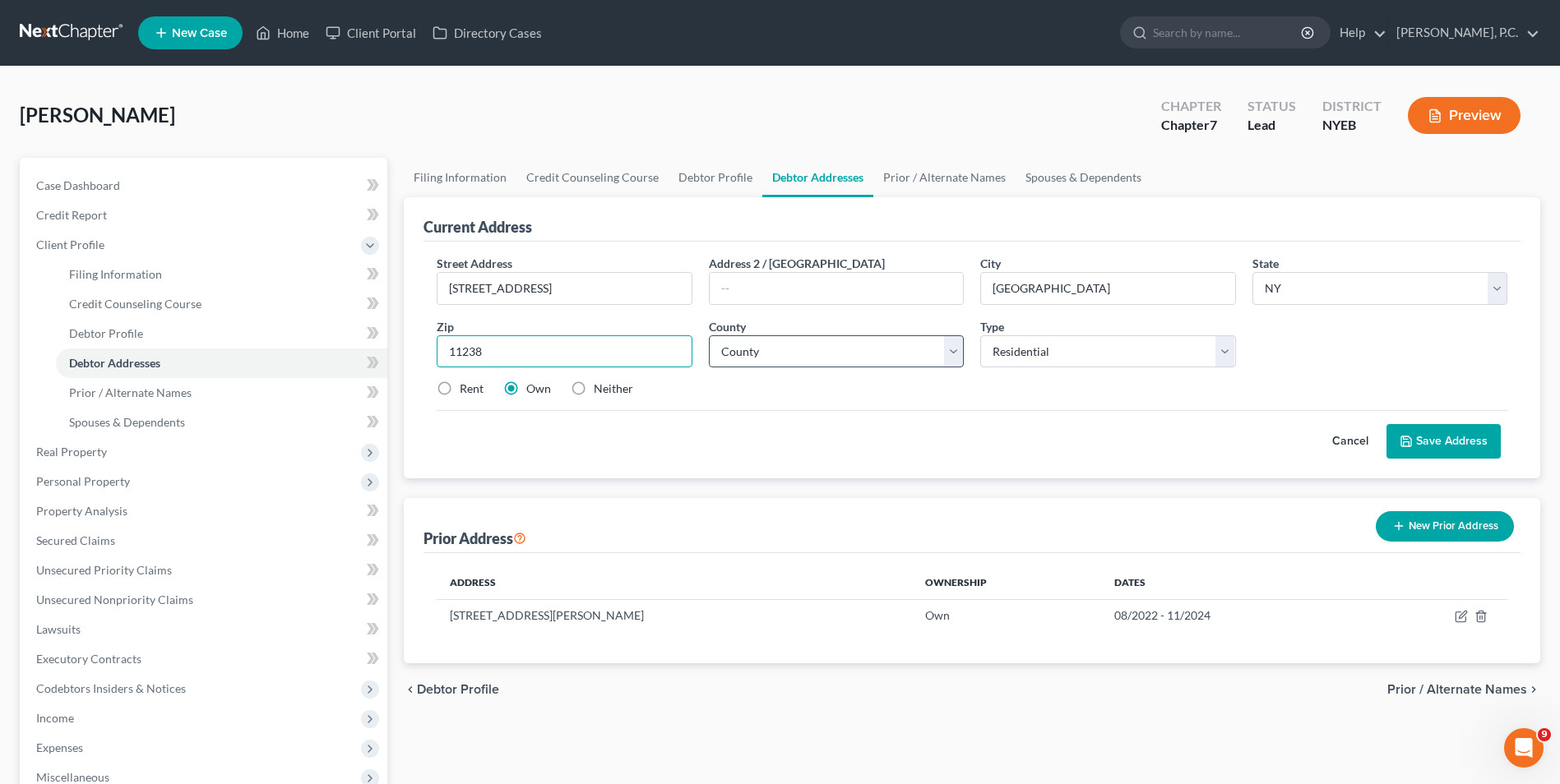
type input "11238"
click at [874, 351] on select "County Albany County Allegany County Bronx County Broome County Cattaraugus Cou…" at bounding box center [836, 351] width 255 height 33
select select "23"
click at [709, 335] on select "County Albany County Allegany County Bronx County Broome County Cattaraugus Cou…" at bounding box center [836, 351] width 255 height 33
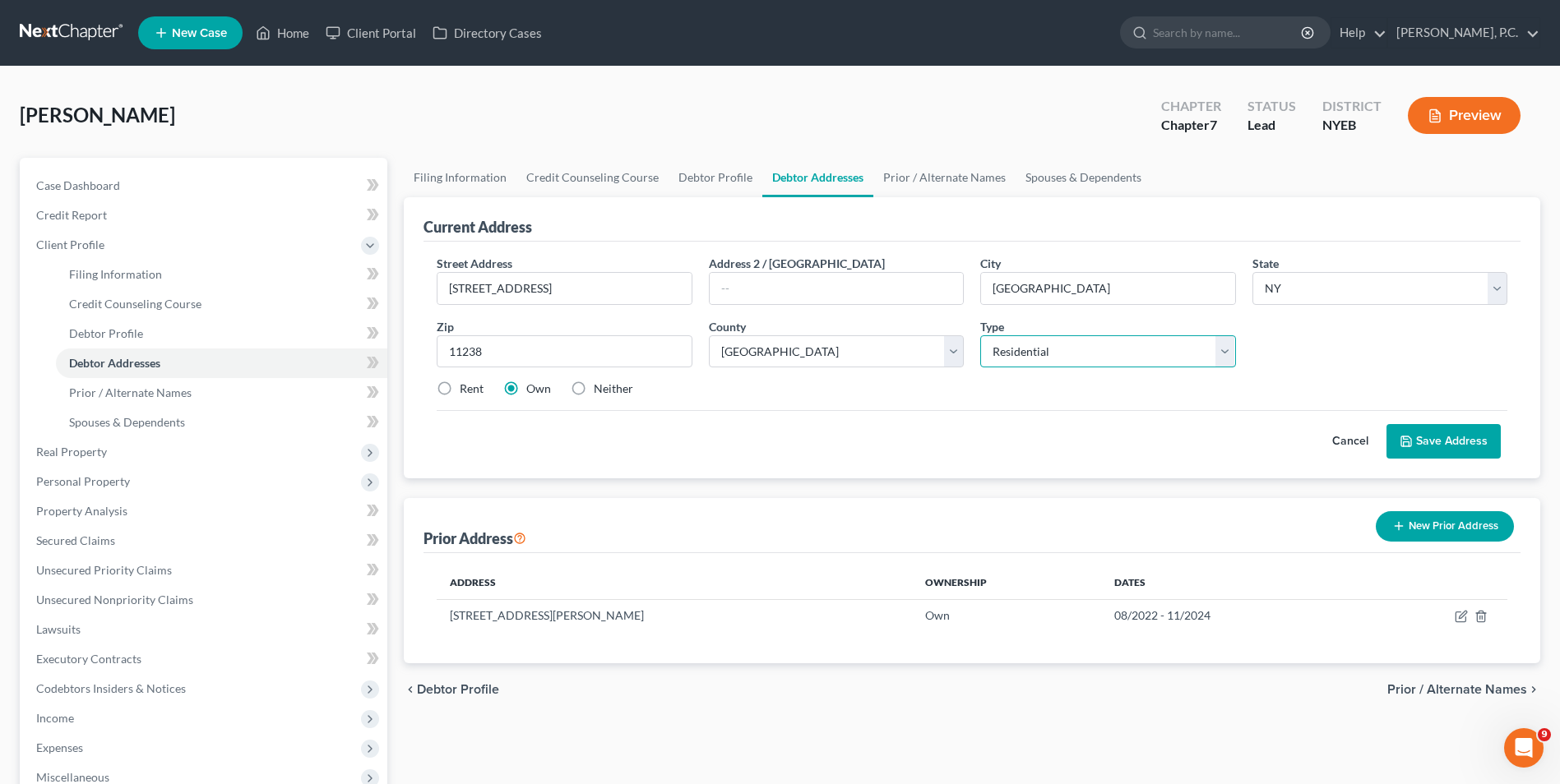
click at [1065, 345] on select "Select Residential Mailing Rental Business" at bounding box center [1108, 351] width 255 height 33
click at [981, 335] on select "Select Residential Mailing Rental Business" at bounding box center [1108, 351] width 255 height 33
click at [460, 388] on label "Rent" at bounding box center [472, 388] width 24 height 16
click at [466, 388] on input "Rent" at bounding box center [472, 386] width 11 height 11
radio input "true"
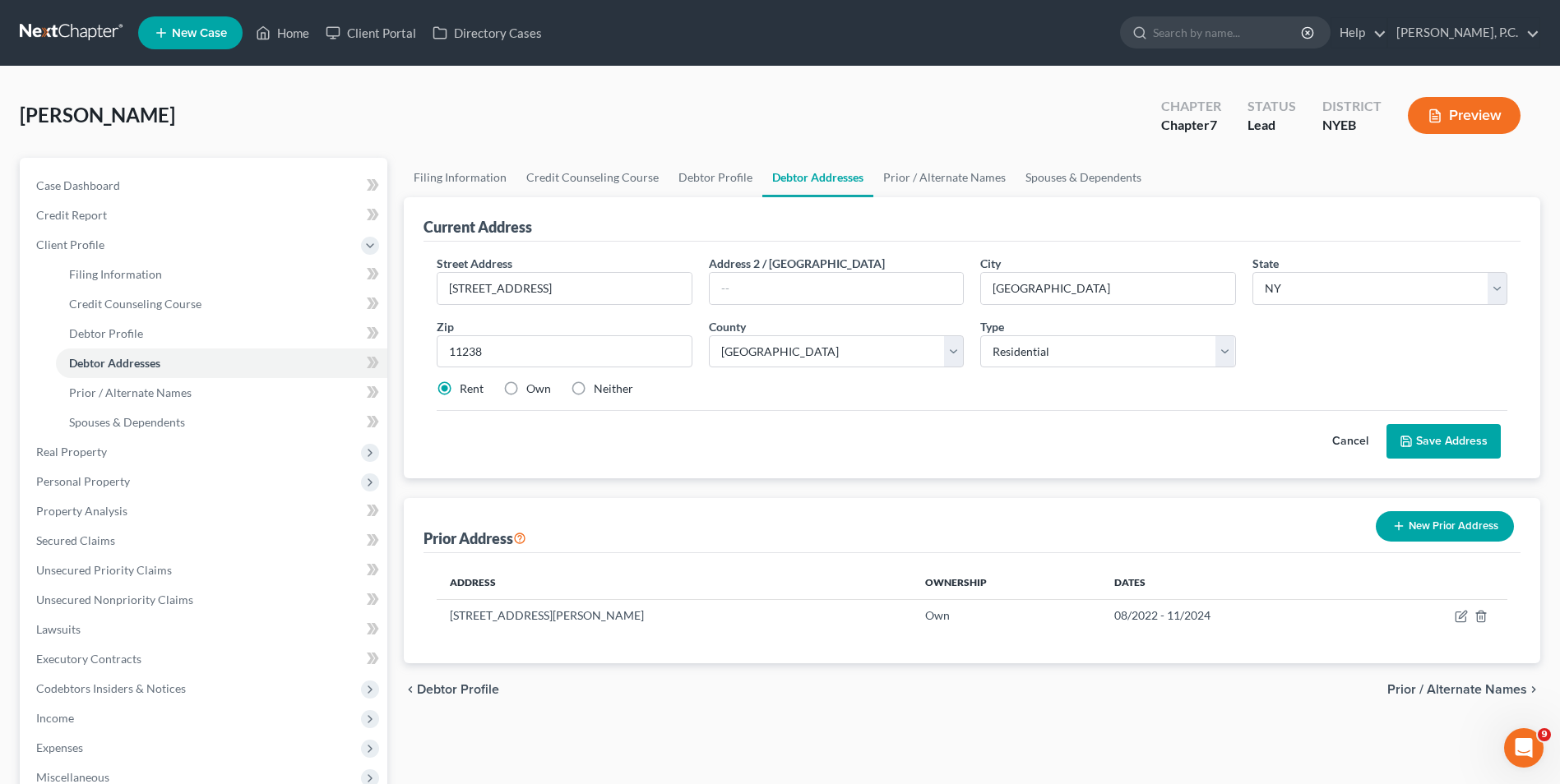
click at [1458, 449] on button "Save Address" at bounding box center [1443, 441] width 114 height 35
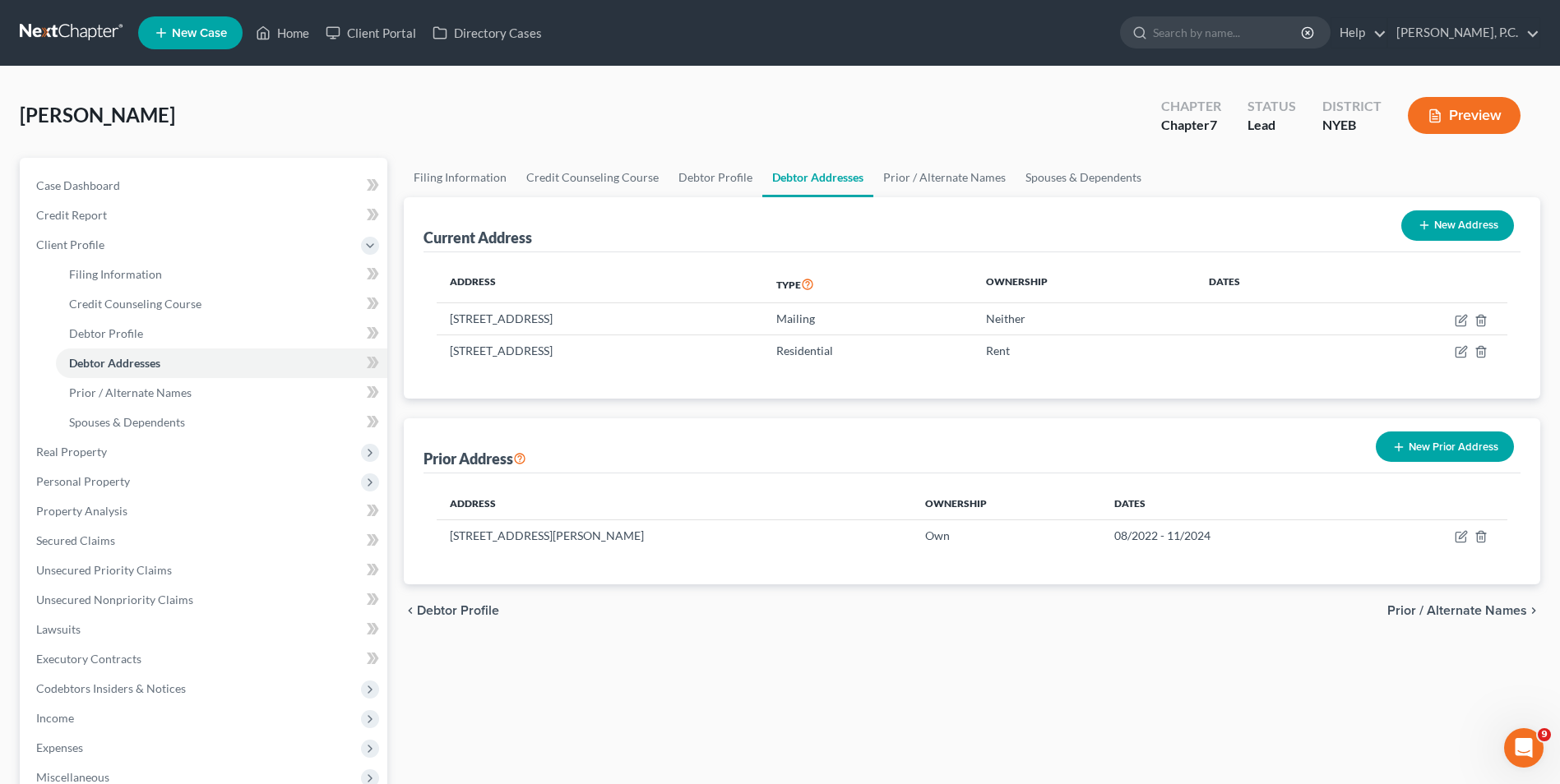
click at [1463, 616] on span "Prior / Alternate Names" at bounding box center [1457, 610] width 140 height 13
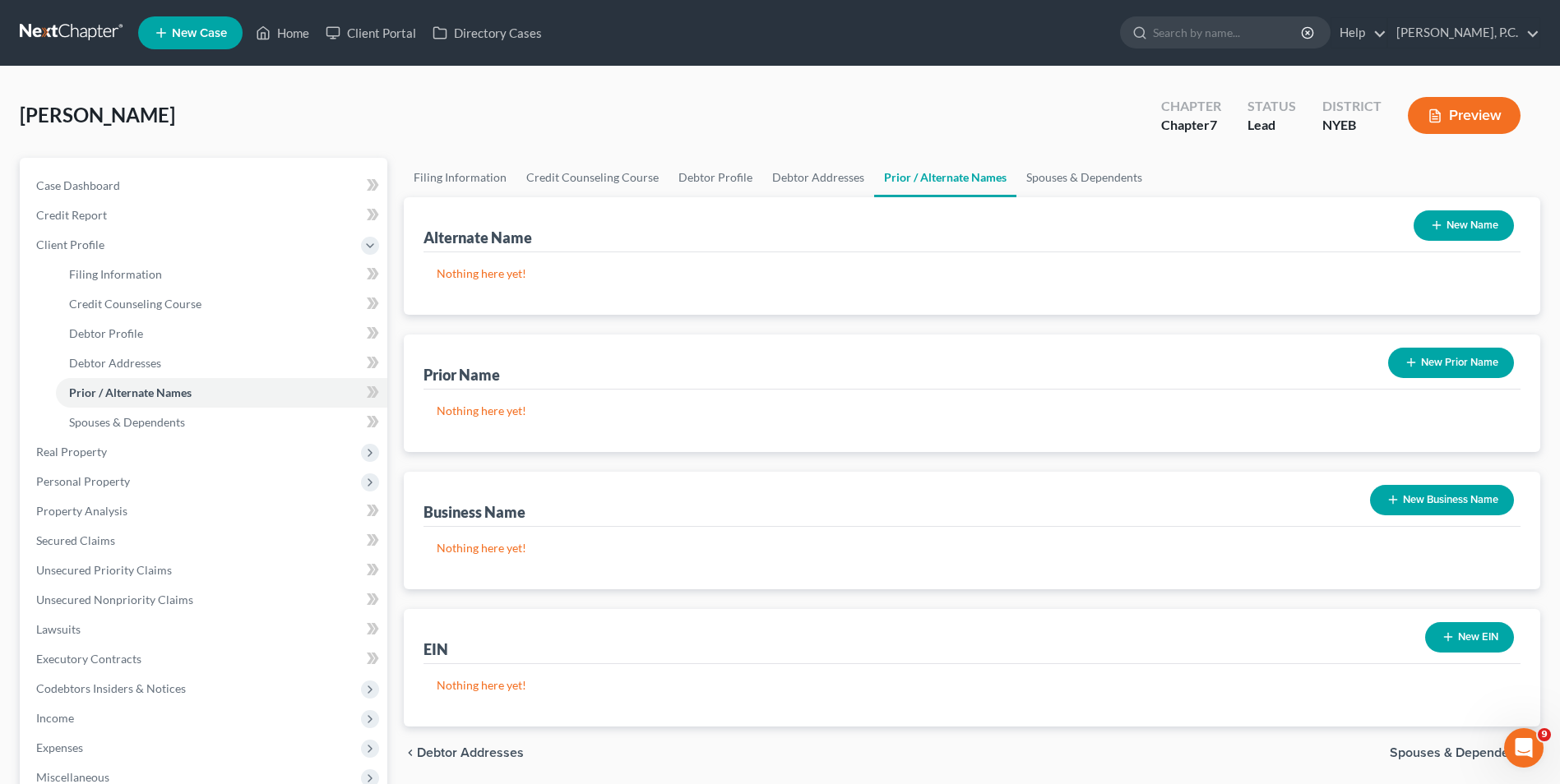
scroll to position [164, 0]
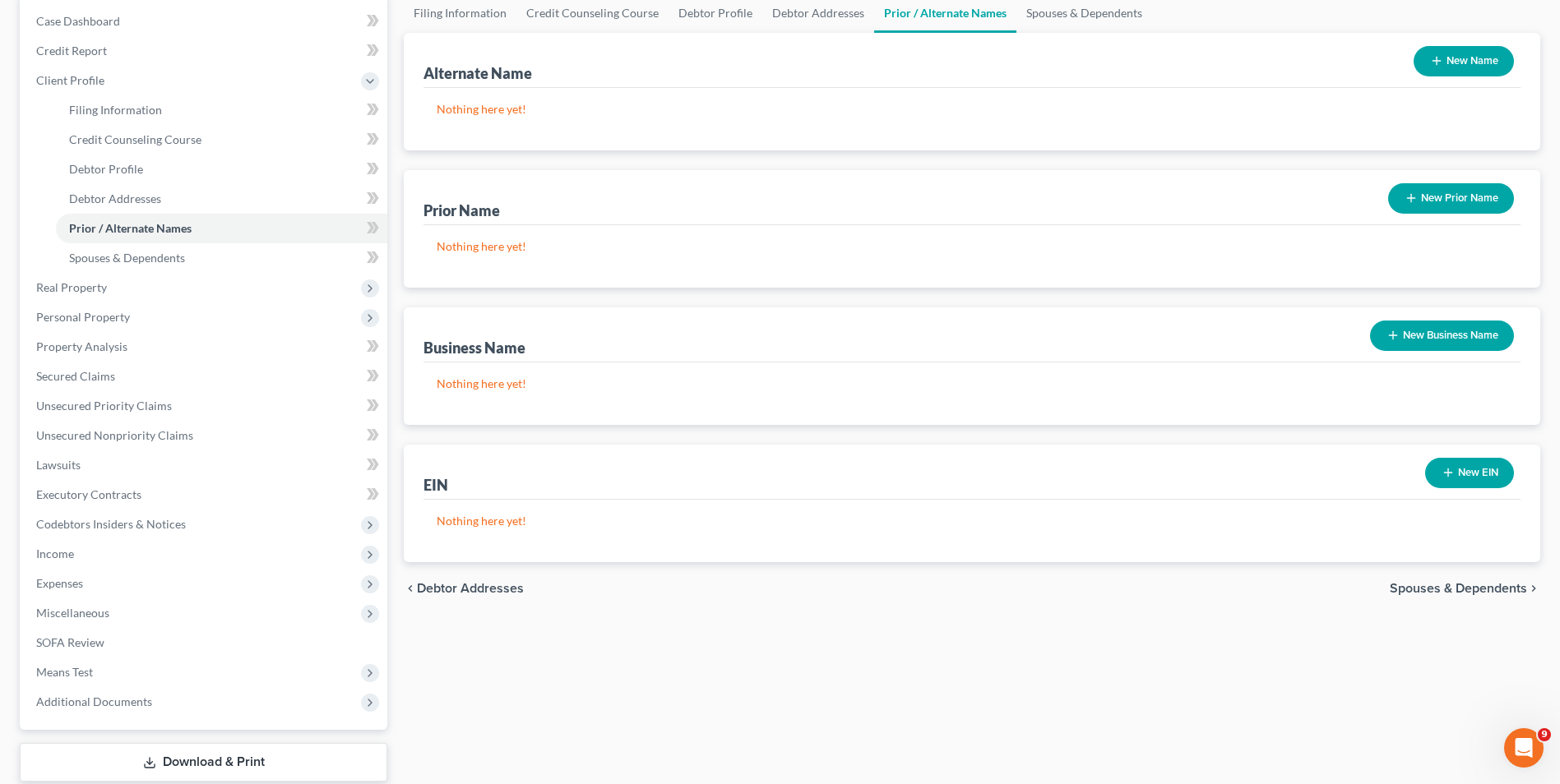
click at [1482, 591] on span "Spouses & Dependents" at bounding box center [1458, 588] width 137 height 13
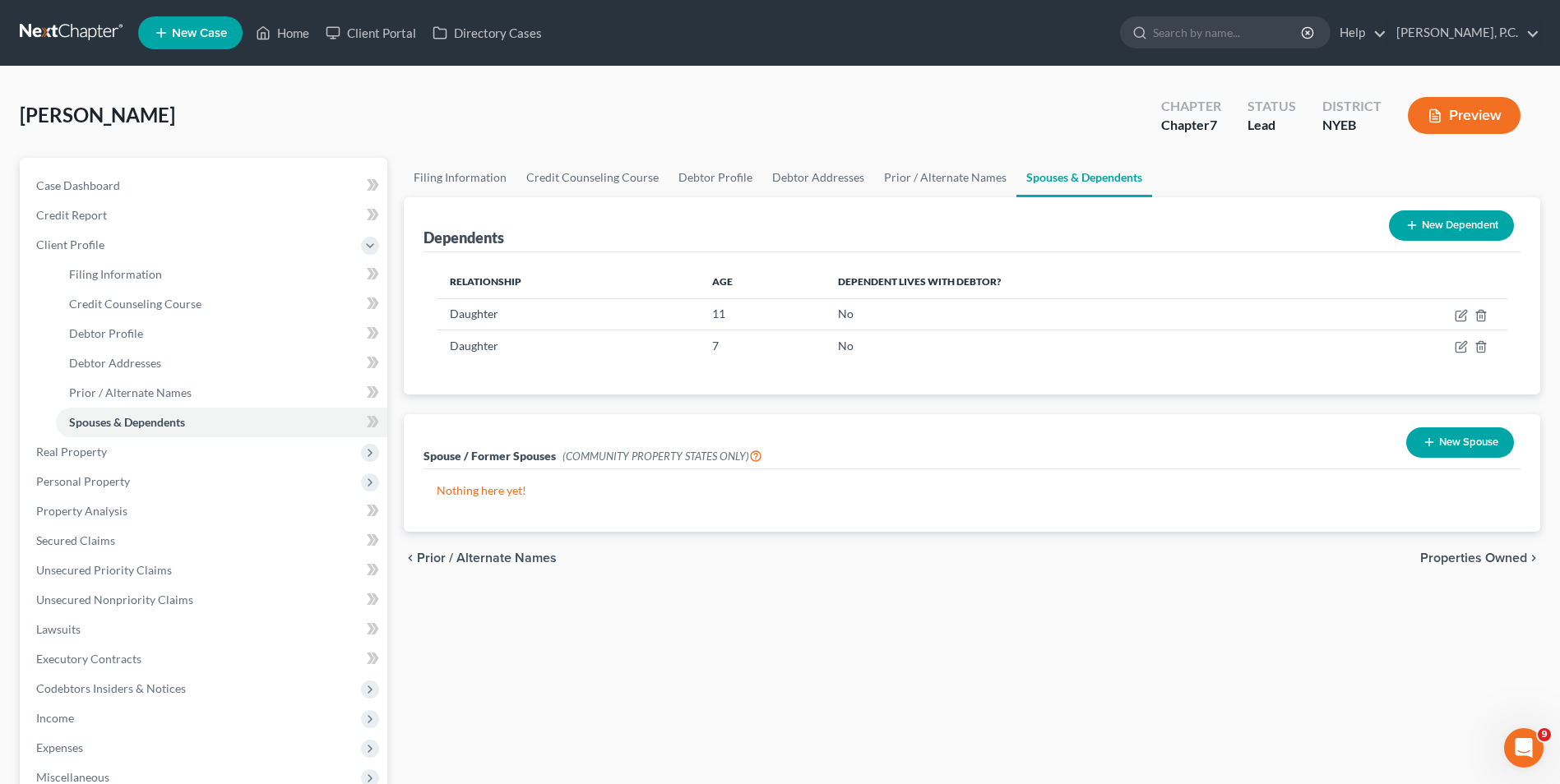
click at [1466, 562] on span "Properties Owned" at bounding box center [1474, 558] width 107 height 13
